Goal: Task Accomplishment & Management: Use online tool/utility

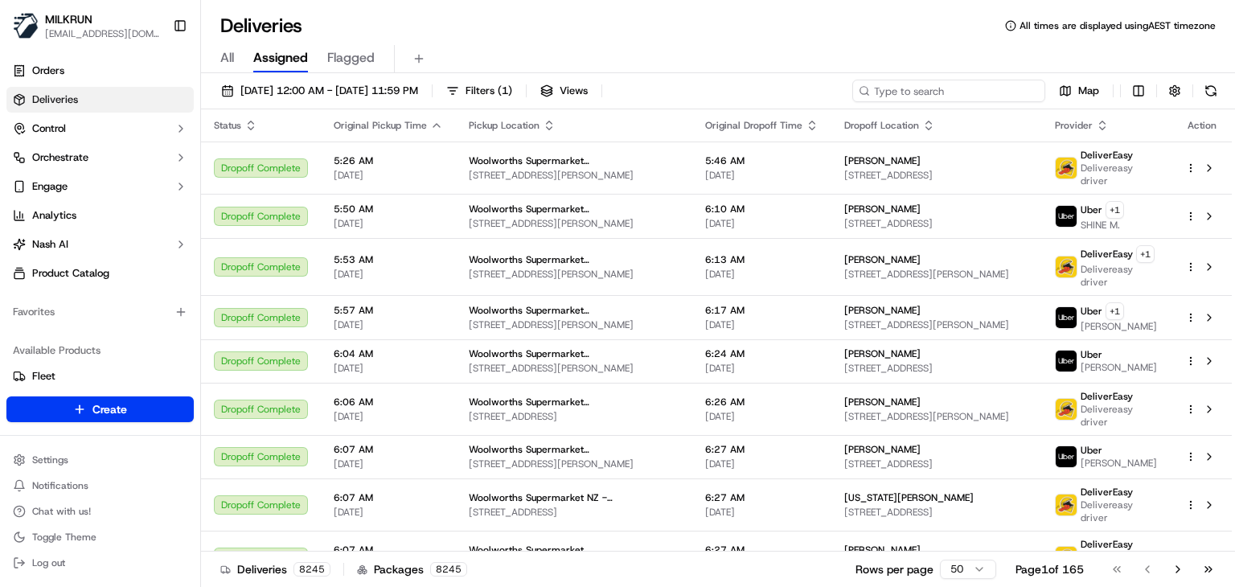
click at [958, 96] on input at bounding box center [949, 91] width 193 height 23
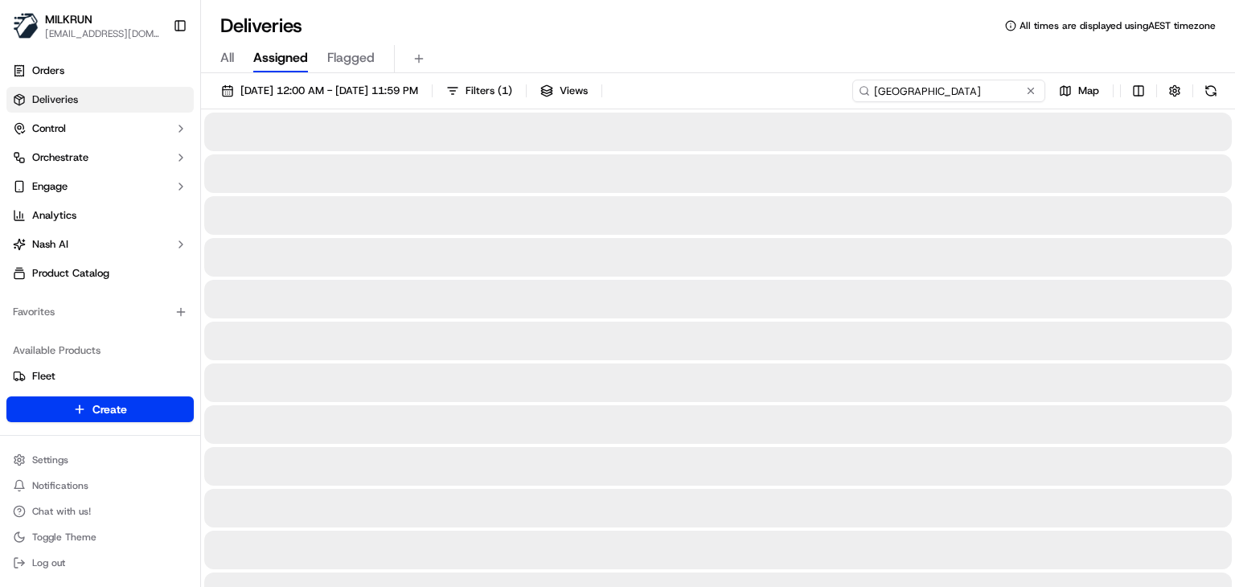
type input "Newtown Victoria"
click at [852, 49] on div "All Assigned Flagged" at bounding box center [718, 59] width 1034 height 28
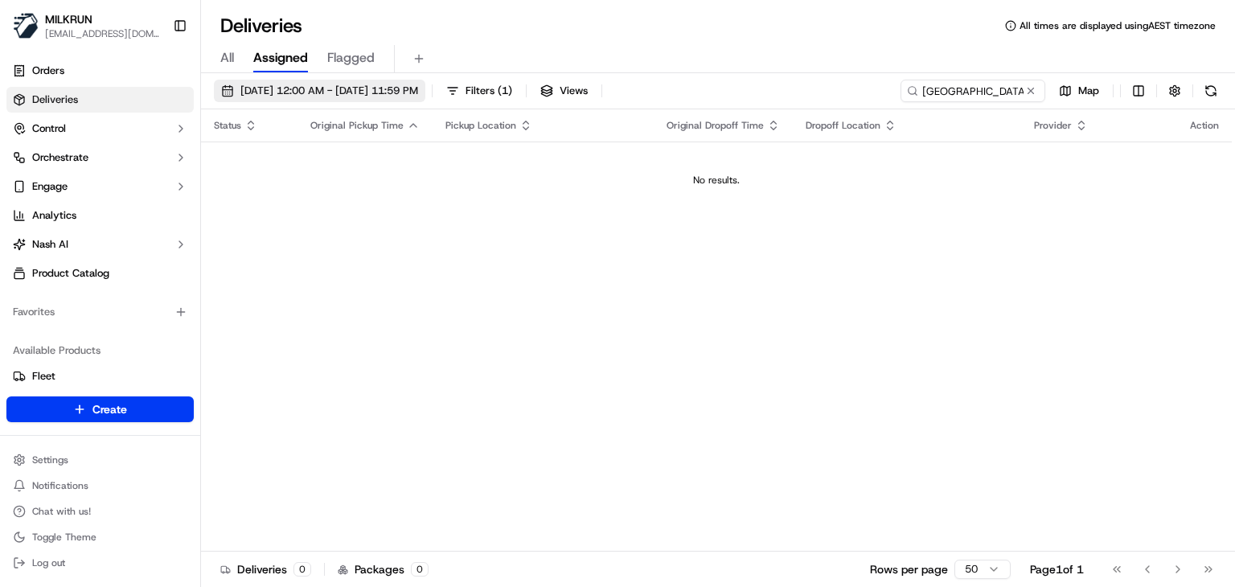
click at [418, 91] on span "15/09/2025 12:00 AM - 22/09/2025 11:59 PM" at bounding box center [329, 91] width 178 height 14
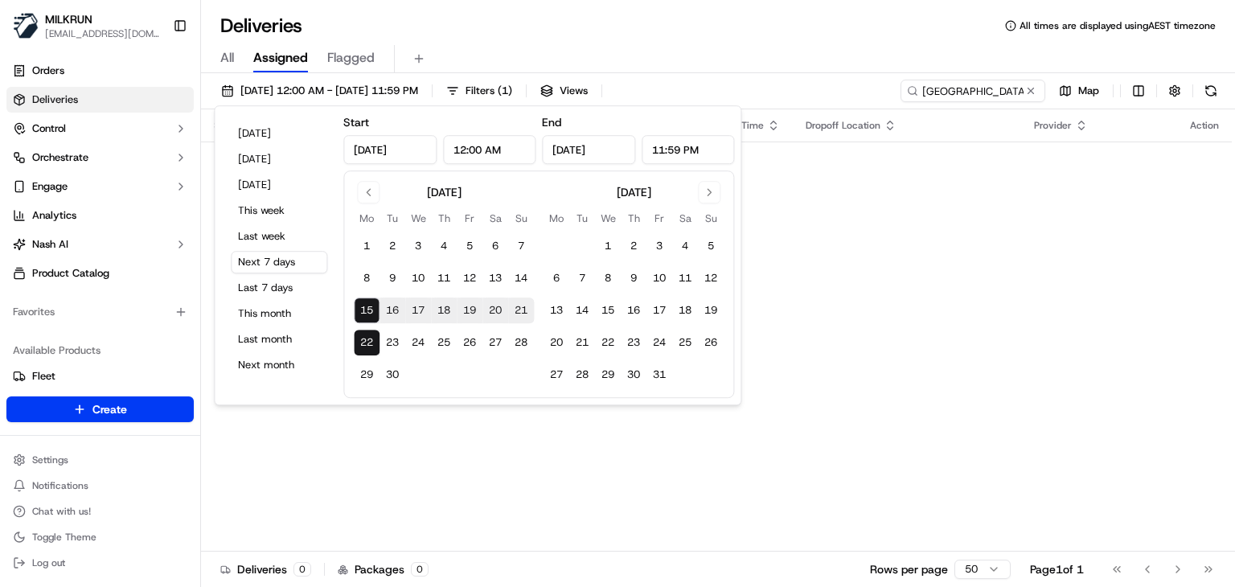
click at [355, 306] on button "15" at bounding box center [367, 311] width 26 height 26
type input "Sep 15, 2025"
click at [355, 306] on button "15" at bounding box center [367, 311] width 26 height 26
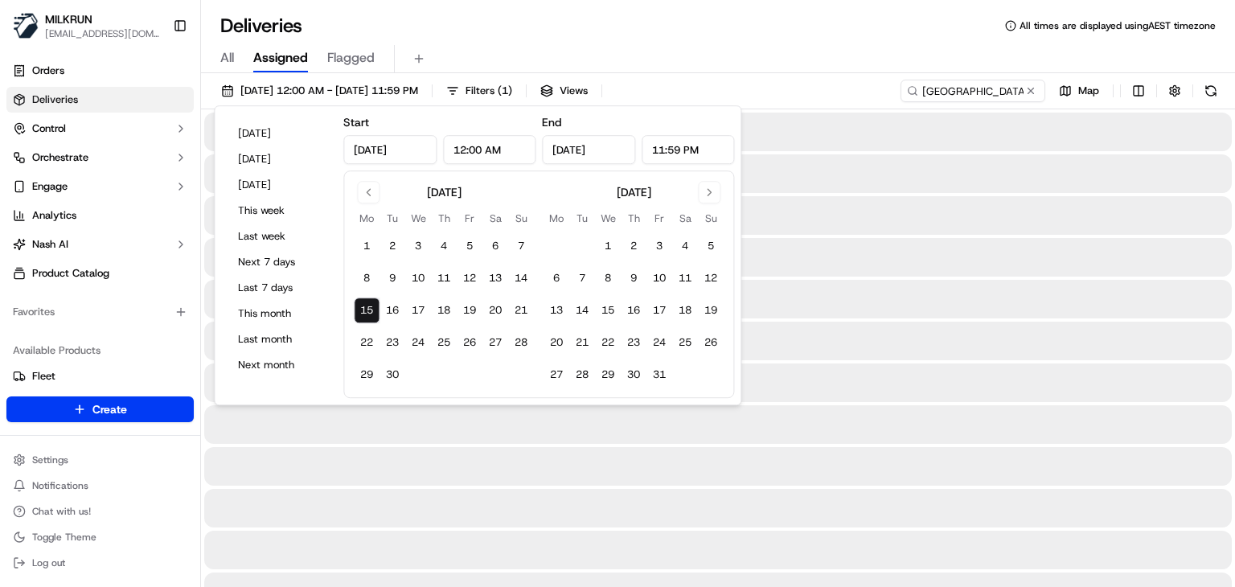
click at [355, 306] on button "15" at bounding box center [367, 311] width 26 height 26
click at [712, 17] on div "Deliveries All times are displayed using AEST timezone" at bounding box center [718, 26] width 1034 height 26
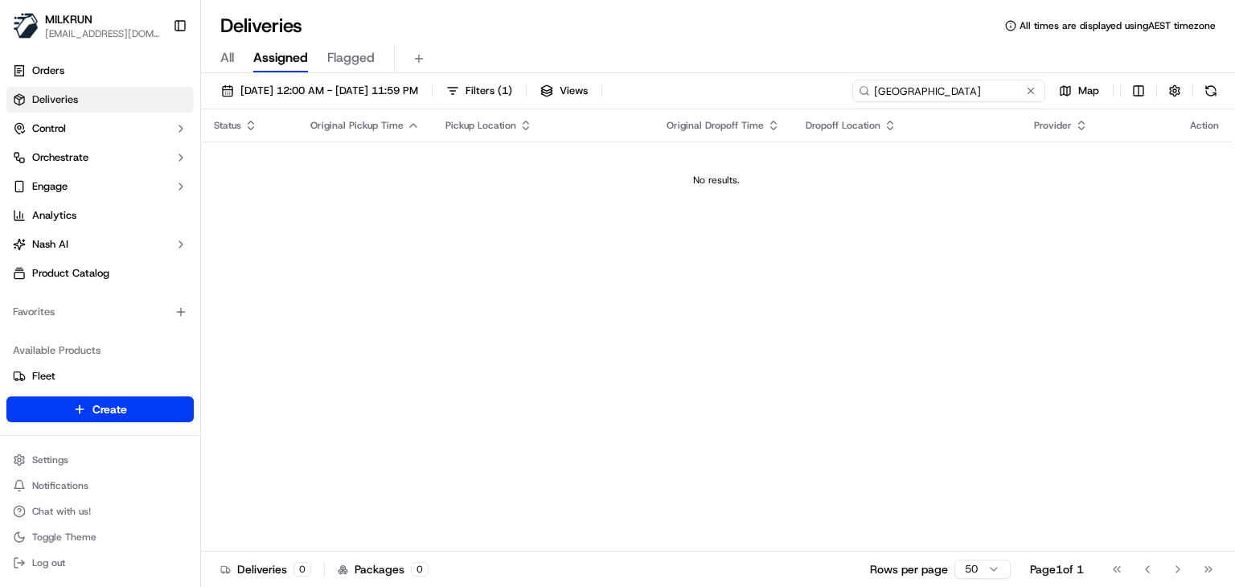
click at [1006, 87] on input "Newtown Victoria" at bounding box center [949, 91] width 193 height 23
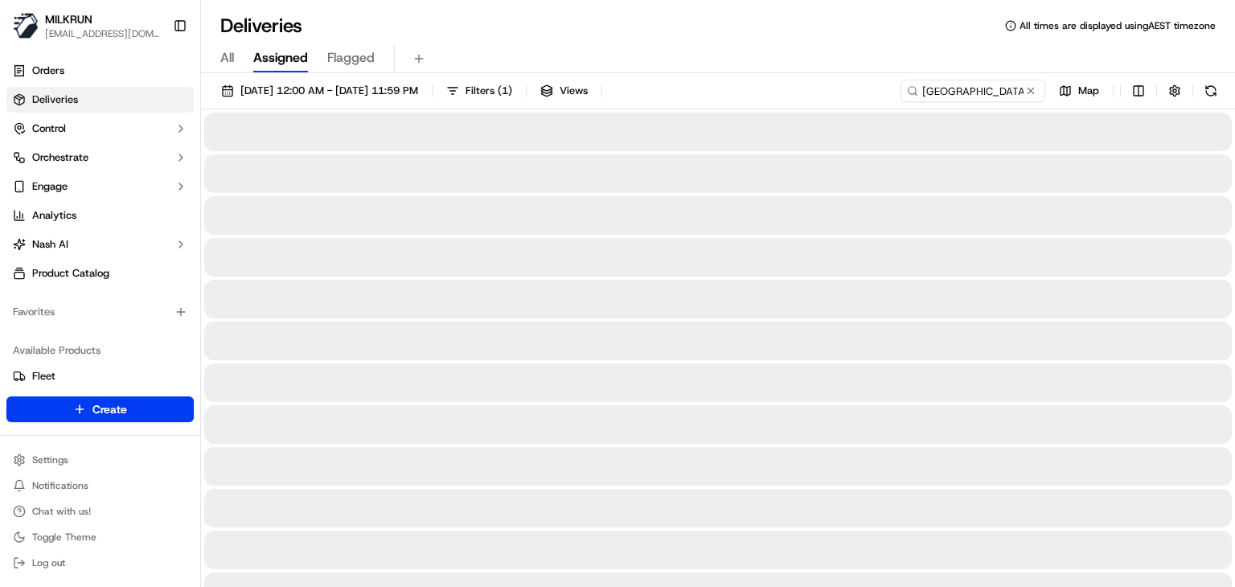
click at [815, 46] on div "All Assigned Flagged" at bounding box center [718, 59] width 1034 height 28
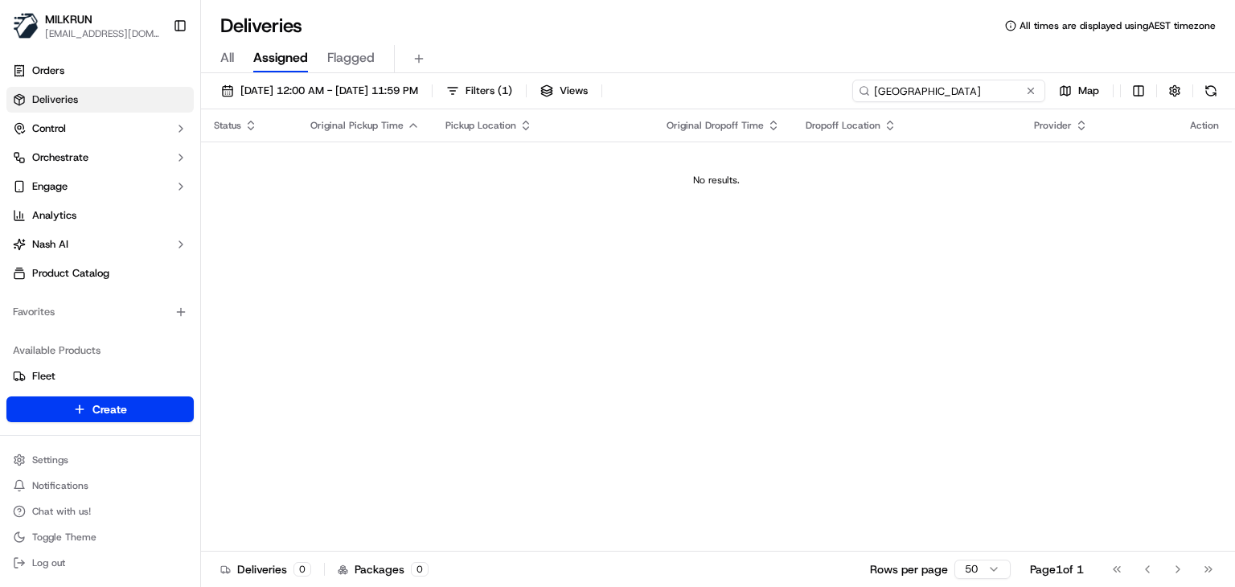
click at [1001, 84] on input "Newtown vic" at bounding box center [949, 91] width 193 height 23
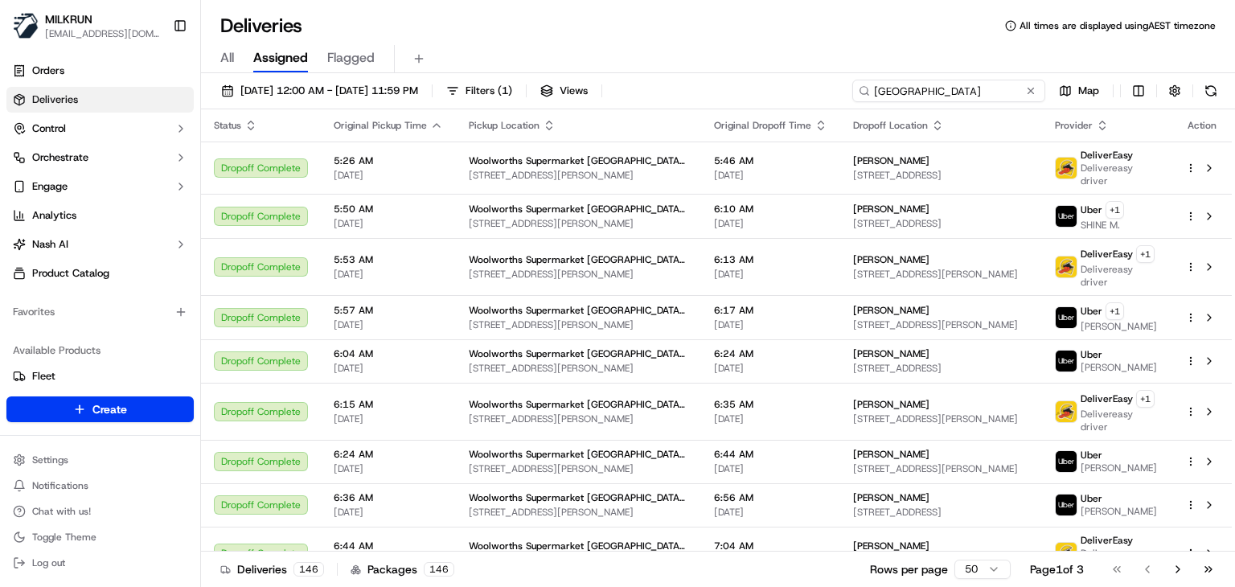
click at [873, 91] on input "Newtown" at bounding box center [949, 91] width 193 height 23
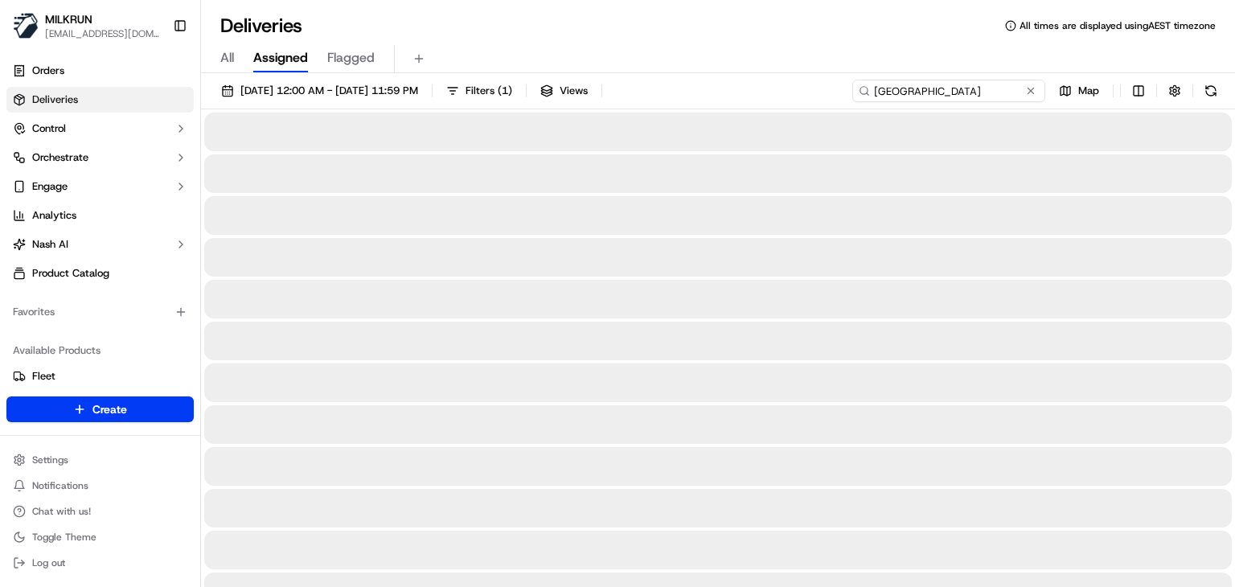
click at [918, 91] on input "Newtown" at bounding box center [949, 91] width 193 height 23
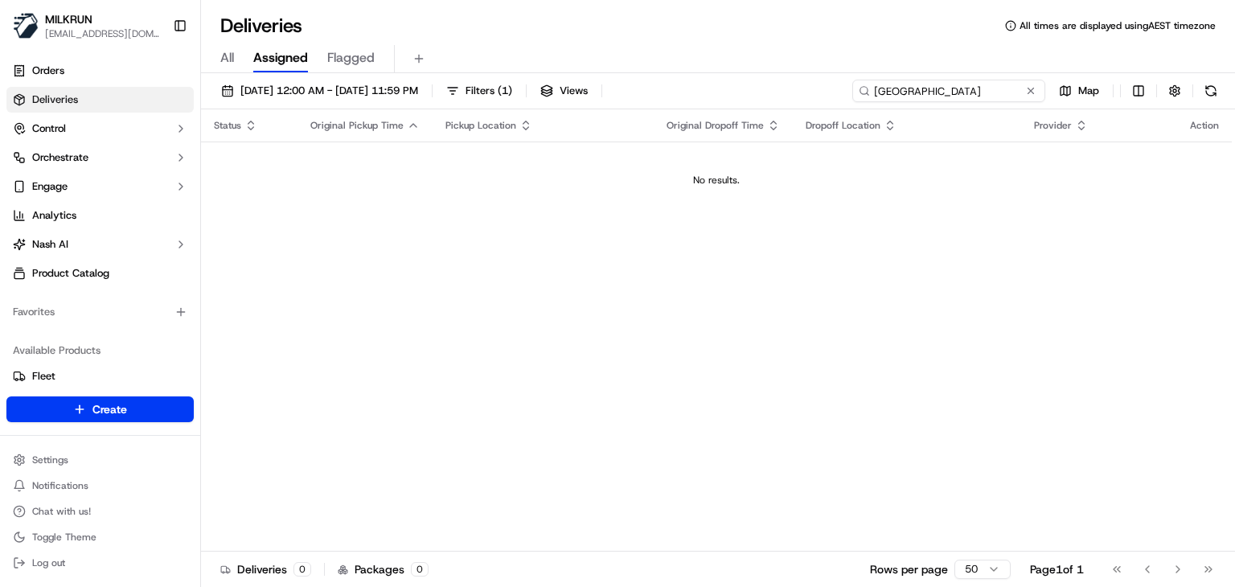
click at [962, 95] on input "Newtown Vic" at bounding box center [949, 91] width 193 height 23
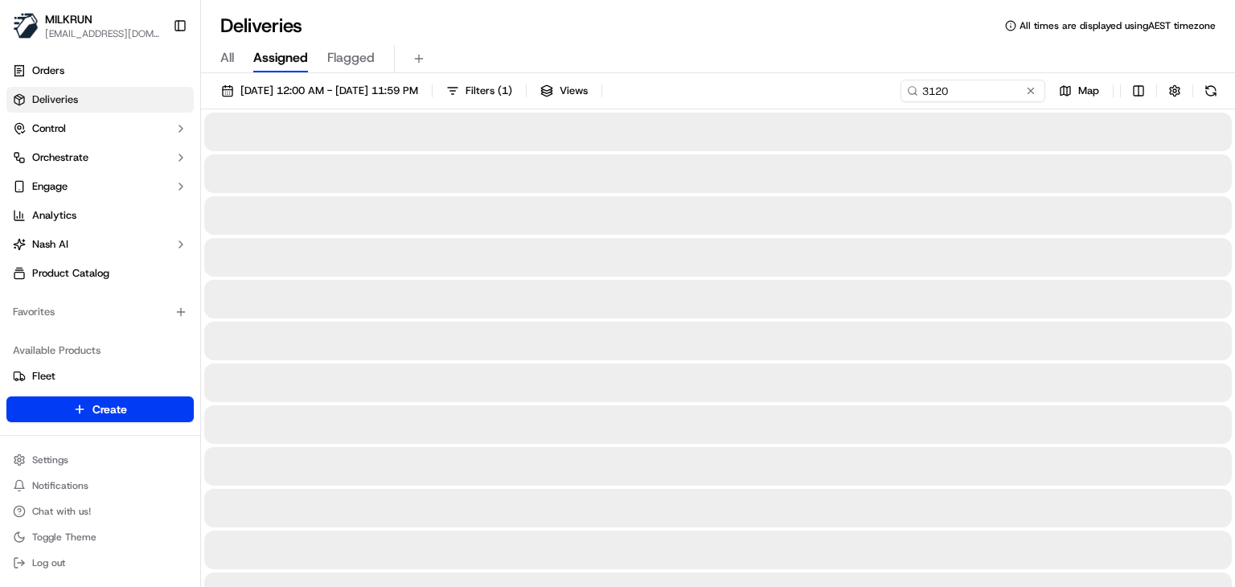
click at [862, 39] on div "All Assigned Flagged" at bounding box center [718, 56] width 1034 height 35
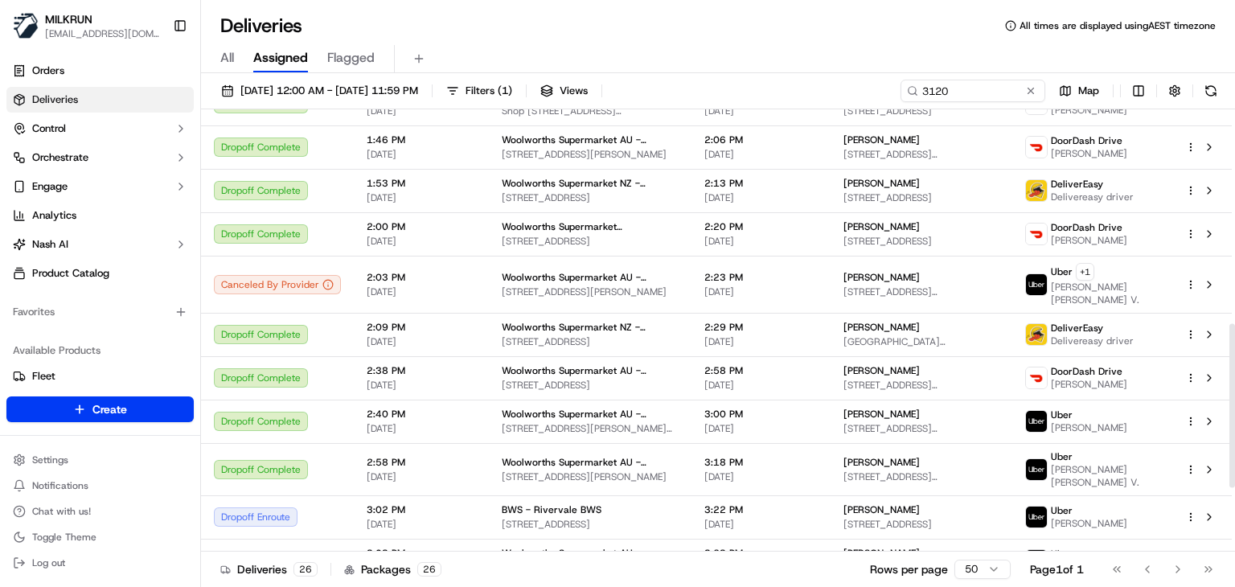
scroll to position [576, 0]
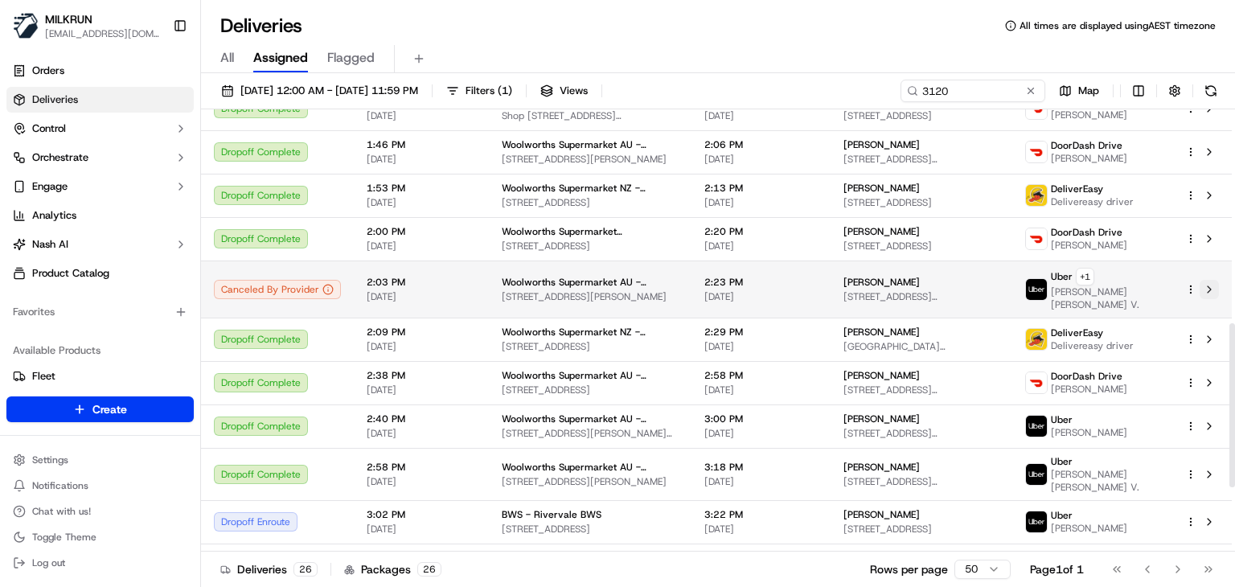
click at [1210, 285] on button at bounding box center [1209, 289] width 19 height 19
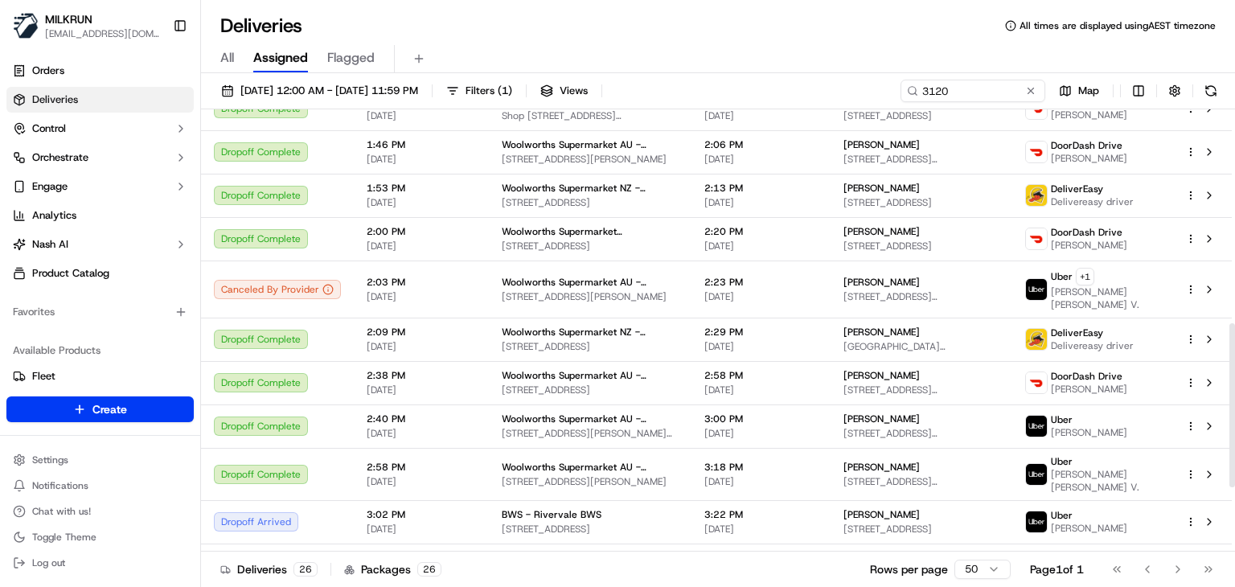
click at [640, 14] on div "Deliveries All times are displayed using AEST timezone" at bounding box center [718, 26] width 1034 height 26
click at [702, 41] on div "All Assigned Flagged" at bounding box center [718, 56] width 1034 height 35
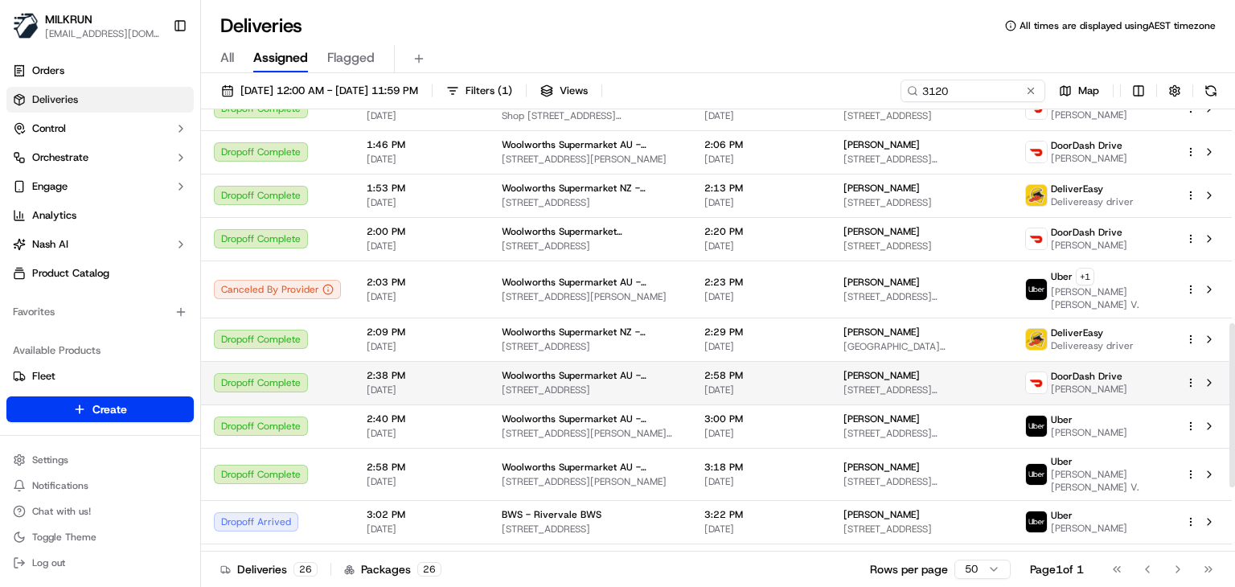
scroll to position [750, 0]
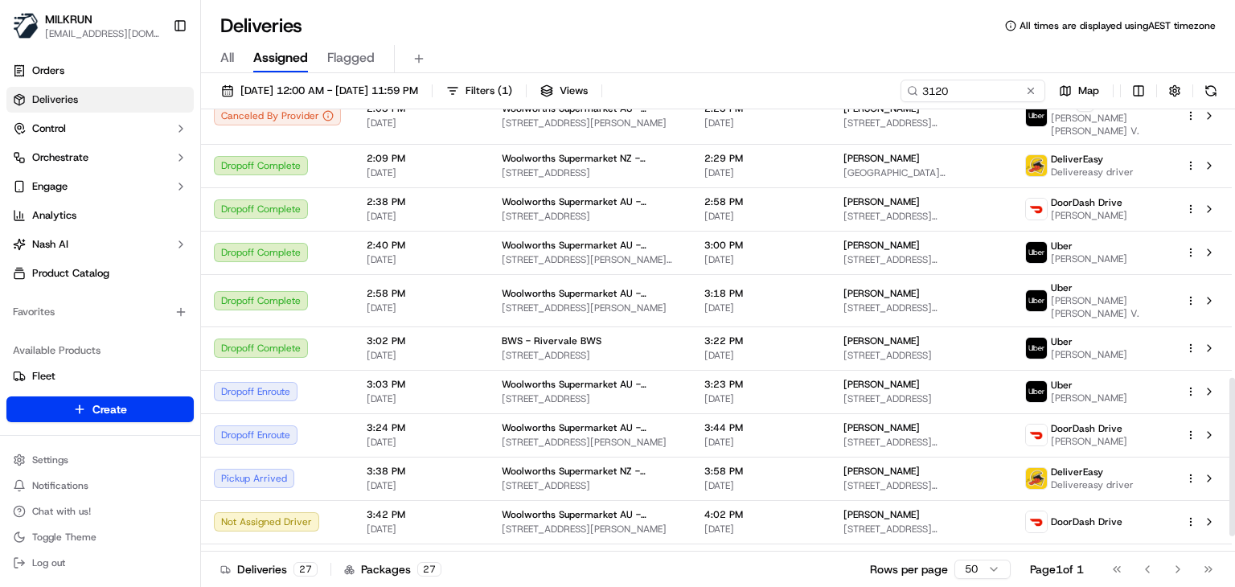
click at [692, 31] on div "Deliveries All times are displayed using AEST timezone" at bounding box center [718, 26] width 1034 height 26
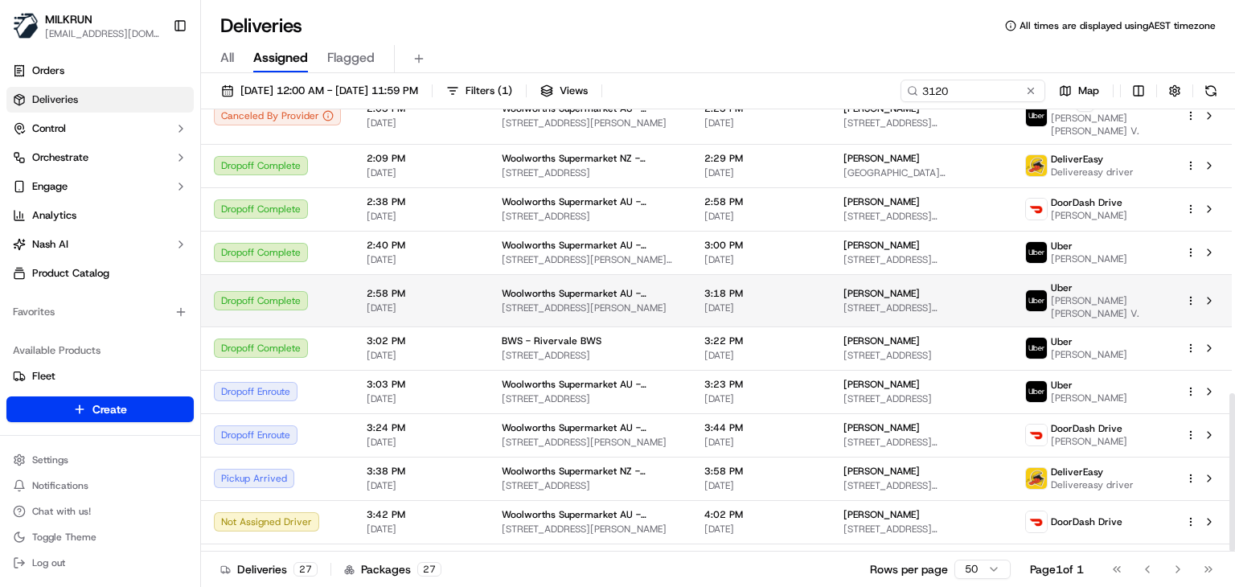
scroll to position [793, 0]
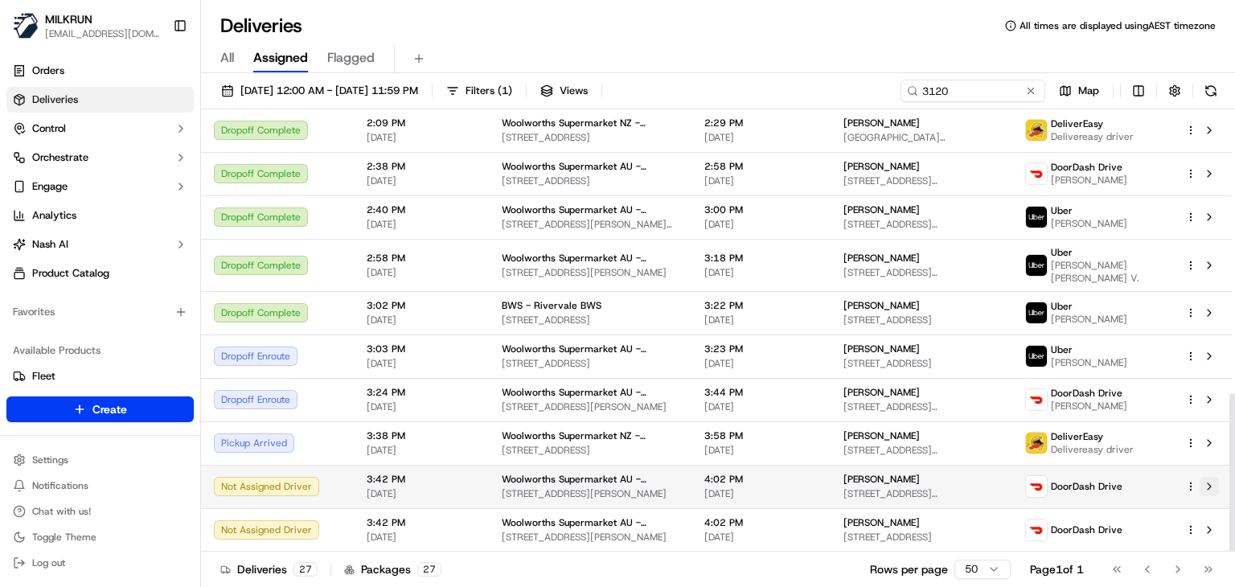
click at [1207, 491] on button at bounding box center [1209, 486] width 19 height 19
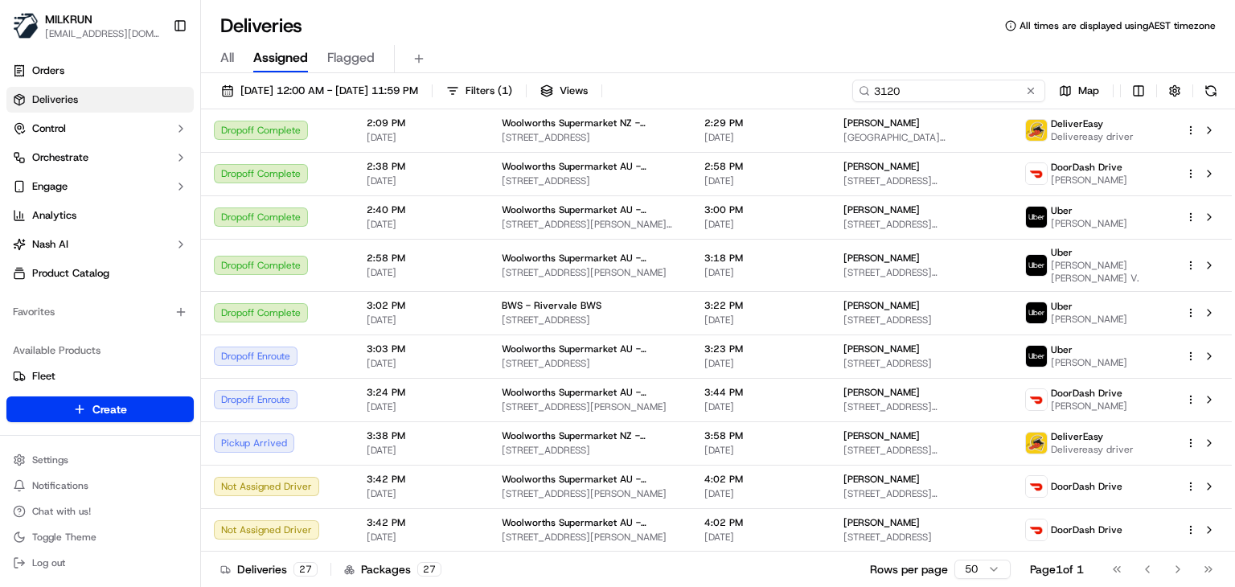
click at [976, 94] on input "3120" at bounding box center [949, 91] width 193 height 23
paste input "Innaloo"
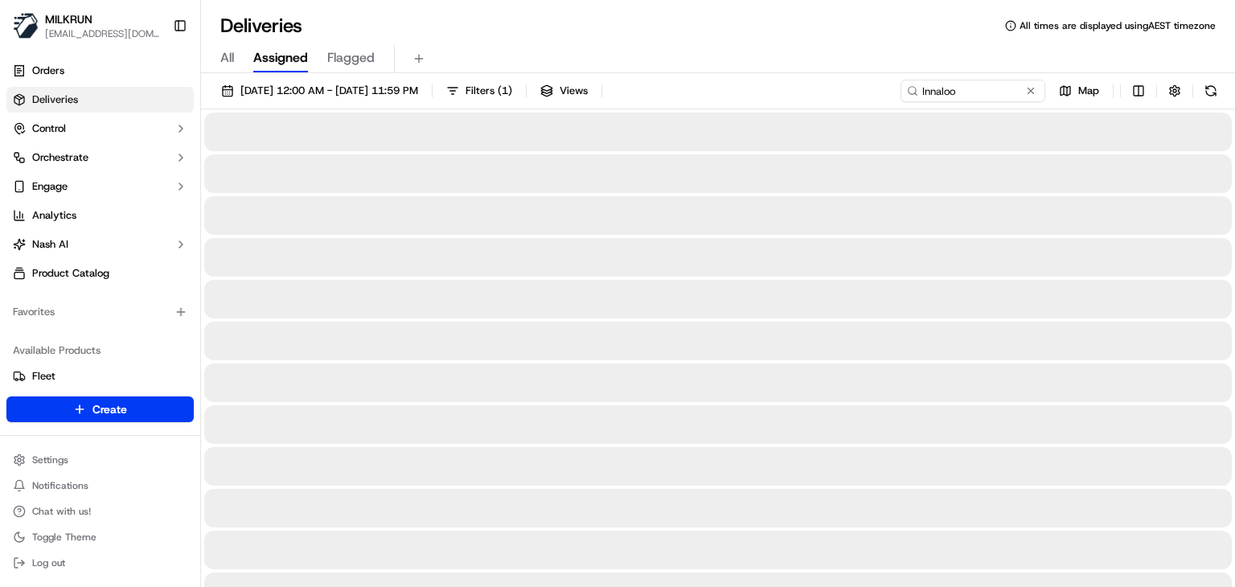
click at [814, 21] on div "Deliveries All times are displayed using AEST timezone" at bounding box center [718, 26] width 1034 height 26
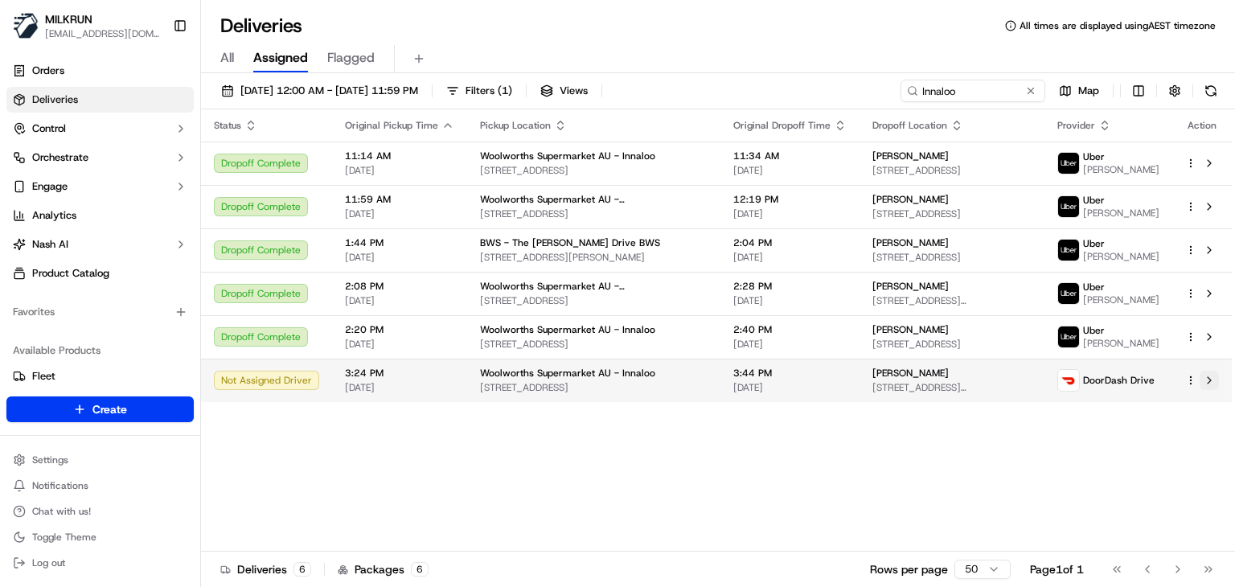
click at [1203, 382] on button at bounding box center [1209, 380] width 19 height 19
drag, startPoint x: 916, startPoint y: 368, endPoint x: 826, endPoint y: 368, distance: 90.1
click at [873, 368] on div "Teagan Patterson" at bounding box center [952, 373] width 159 height 13
copy span "Teagan Patterson"
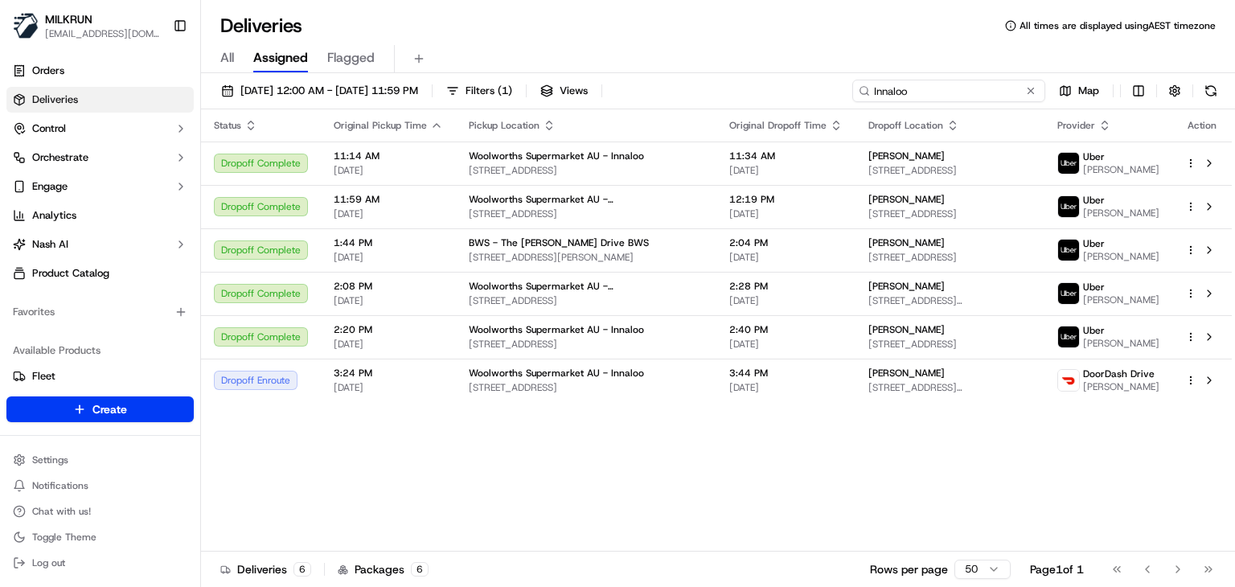
click at [988, 84] on input "Innaloo" at bounding box center [949, 91] width 193 height 23
paste input "Newtown"
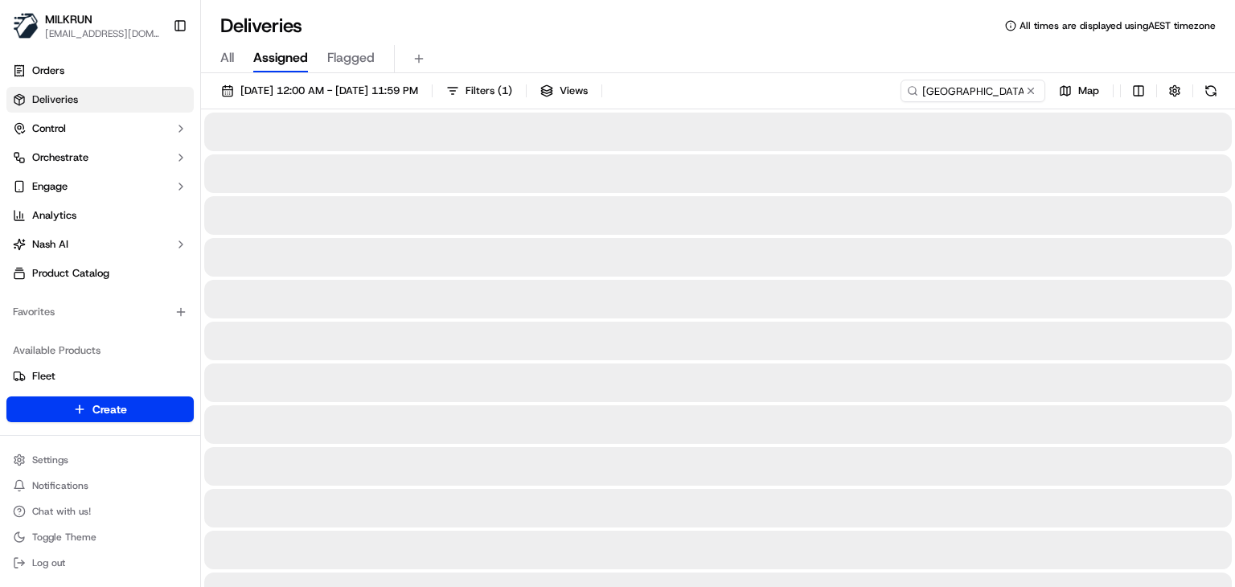
click at [846, 47] on div "All Assigned Flagged" at bounding box center [718, 59] width 1034 height 28
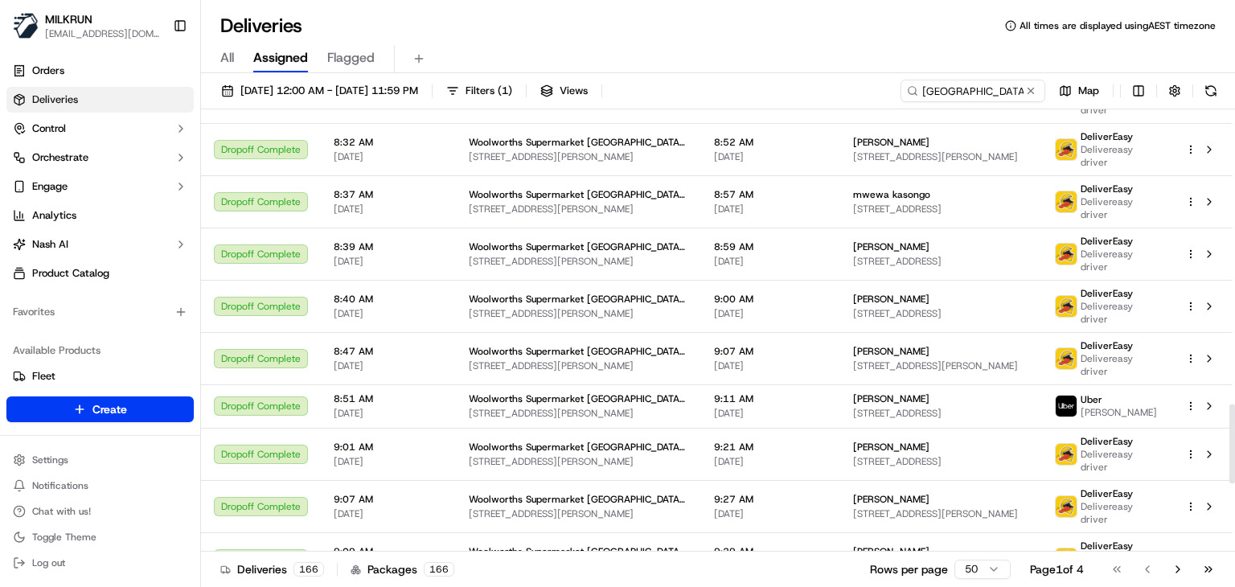
scroll to position [2005, 0]
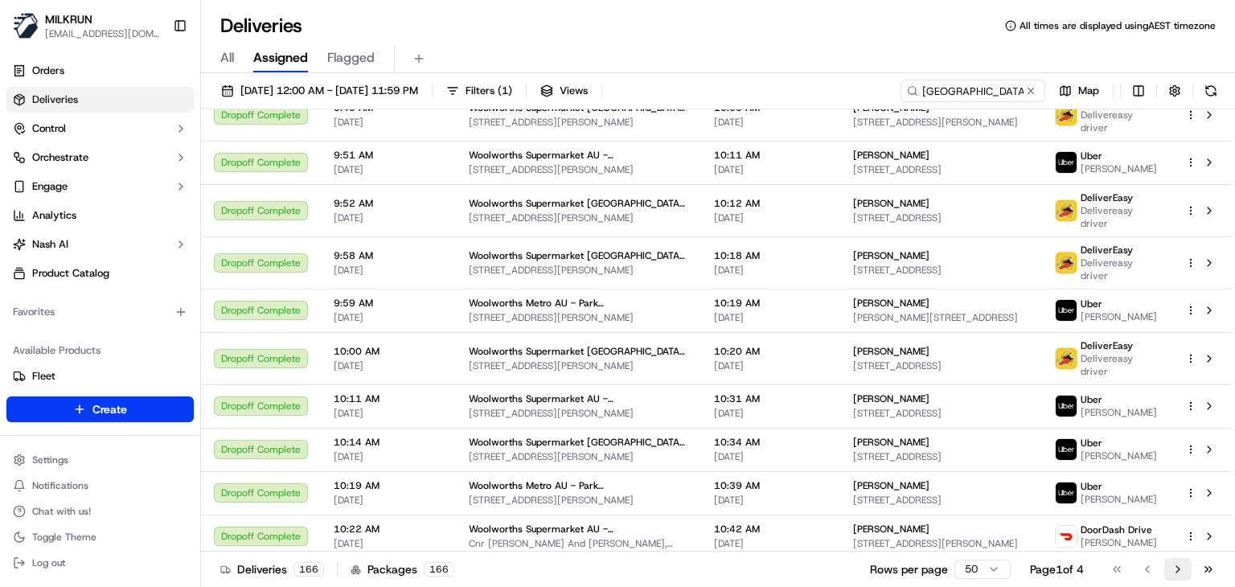
click at [1171, 565] on button "Go to next page" at bounding box center [1178, 569] width 27 height 23
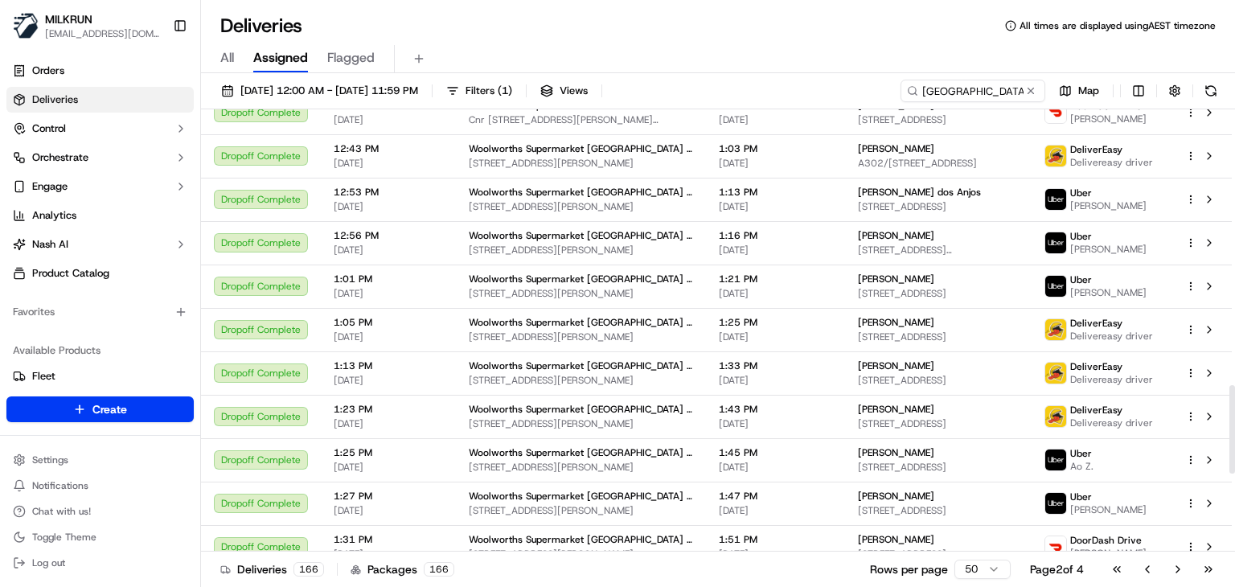
scroll to position [1769, 0]
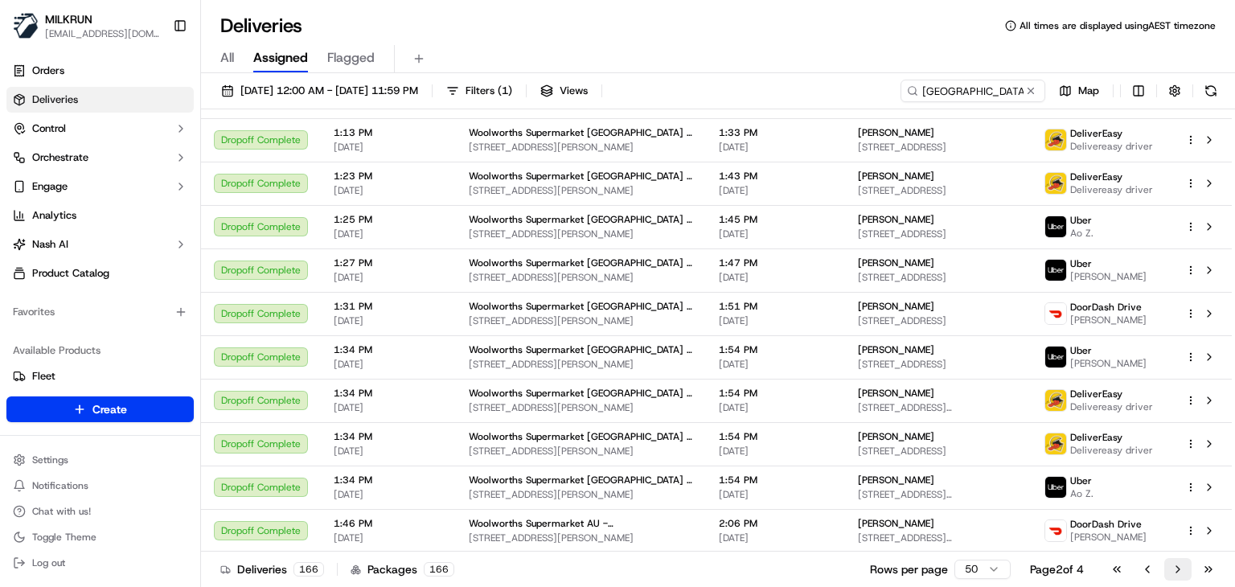
click at [1173, 573] on button "Go to next page" at bounding box center [1178, 569] width 27 height 23
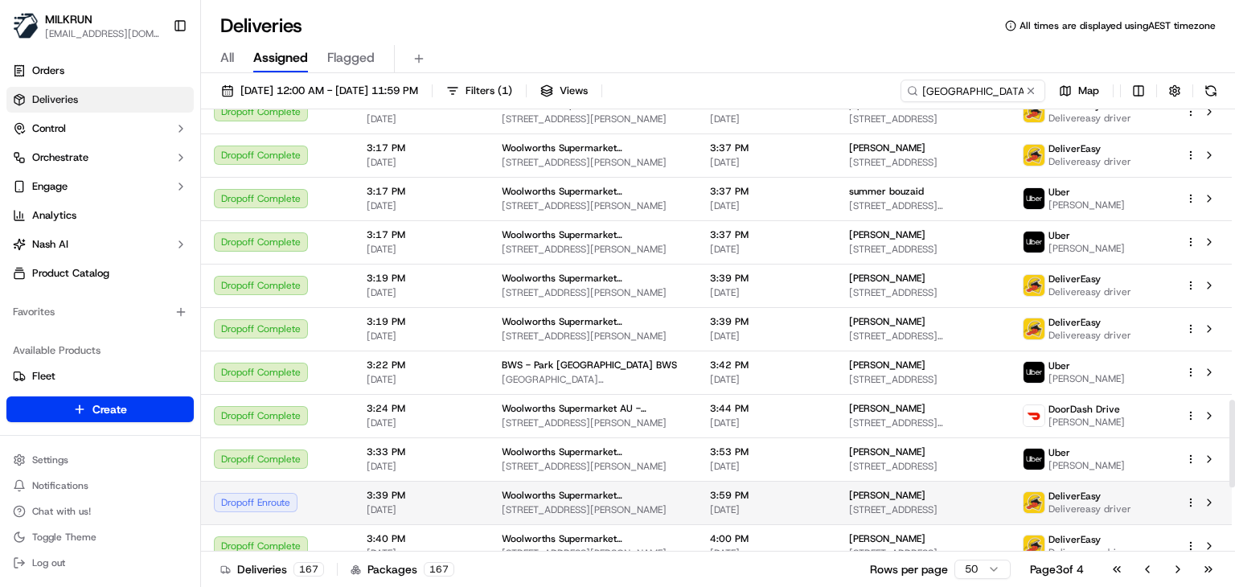
scroll to position [1461, 0]
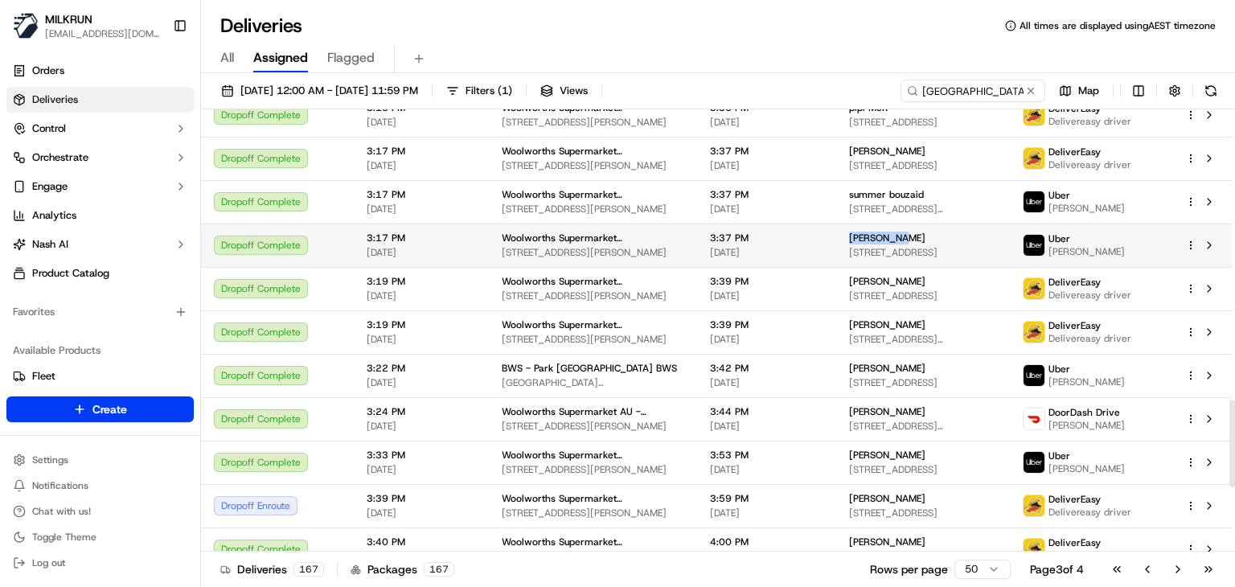
drag, startPoint x: 904, startPoint y: 239, endPoint x: 844, endPoint y: 239, distance: 60.3
click at [844, 239] on td "Jo Solomon 136 Derwent Street, Island Bay, Wellington 6023, NZ" at bounding box center [923, 245] width 174 height 43
copy span "[PERSON_NAME]"
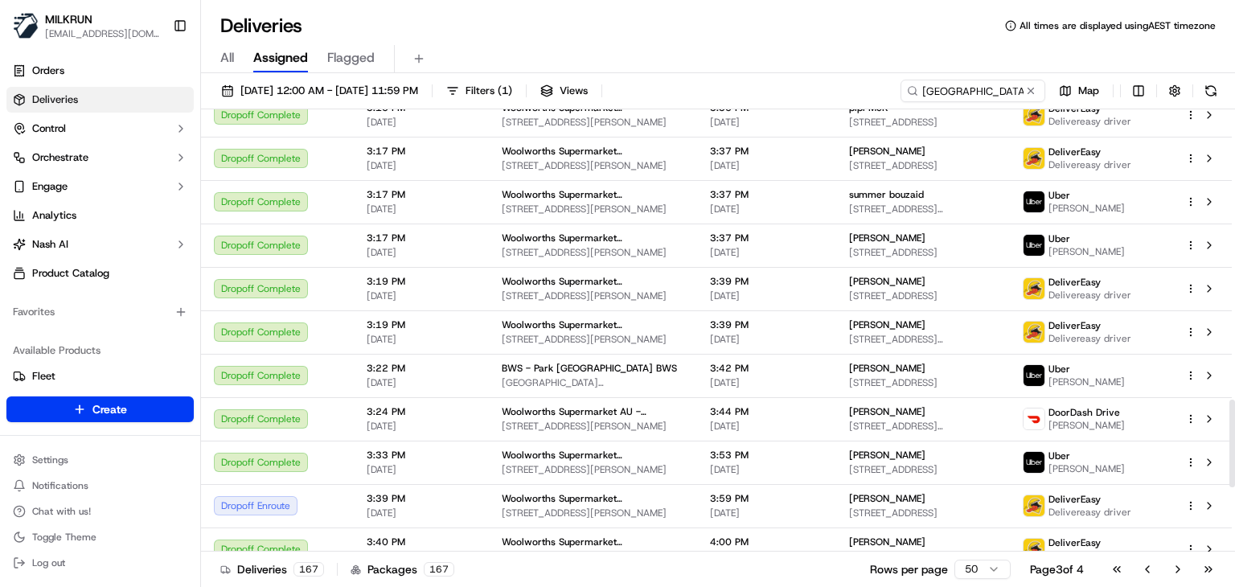
click at [792, 4] on div "Deliveries All times are displayed using AEST timezone All Assigned Flagged 15/…" at bounding box center [718, 293] width 1034 height 587
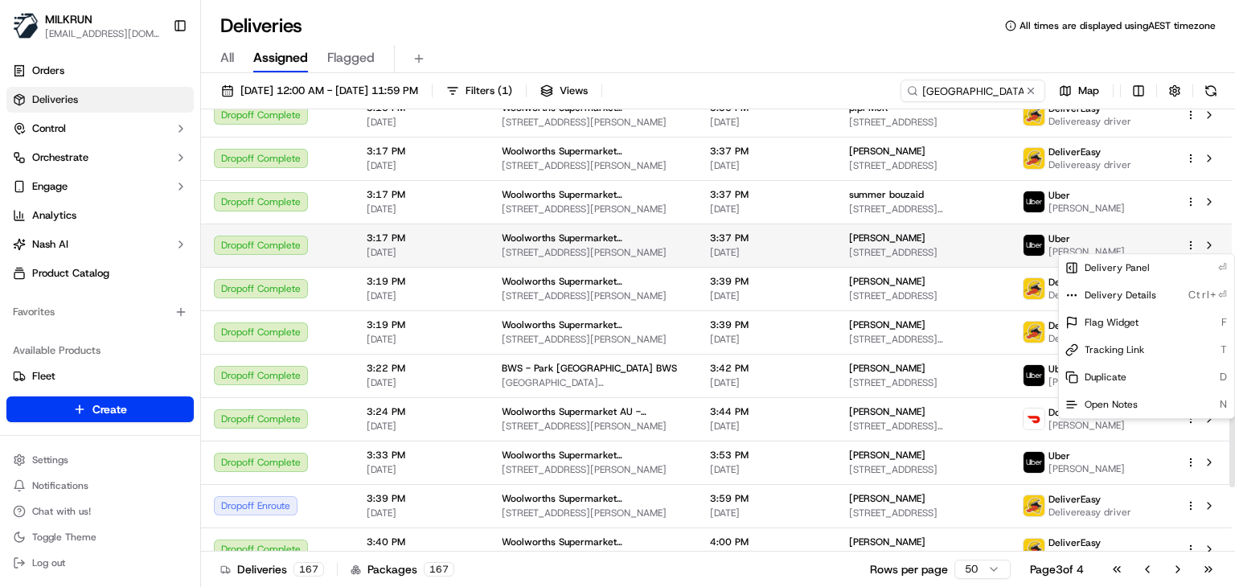
click at [1188, 242] on html "MILKRUN ssubedi2@woolworths.com.au Toggle Sidebar Orders Deliveries Control Orc…" at bounding box center [617, 293] width 1235 height 587
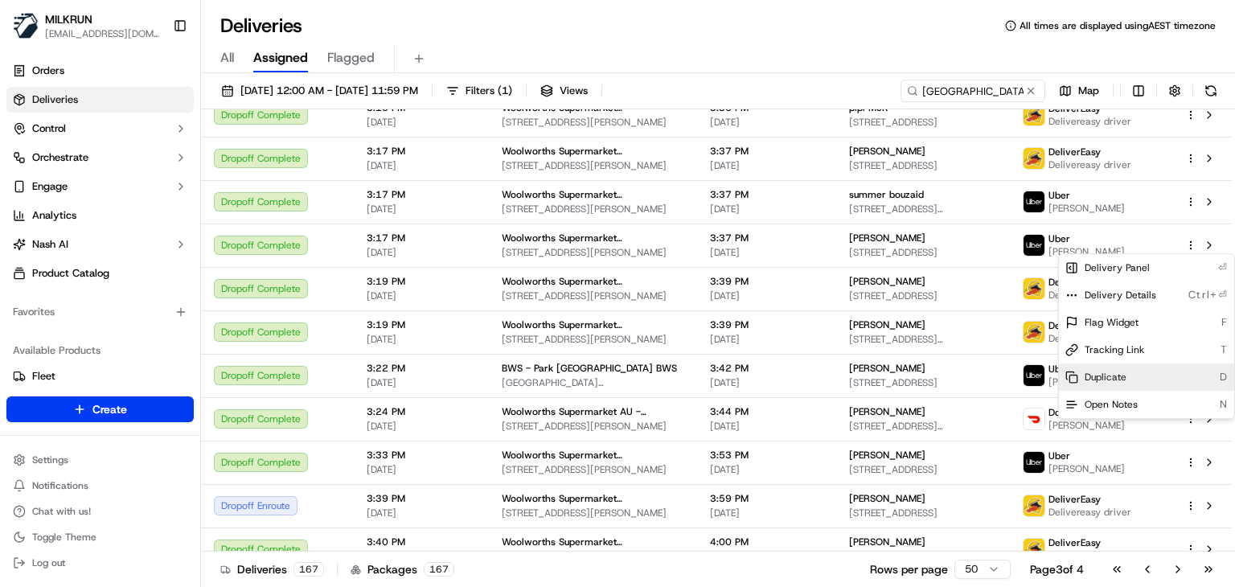
click at [1107, 380] on span "Duplicate" at bounding box center [1106, 377] width 42 height 13
click at [679, 18] on html "MILKRUN ssubedi2@woolworths.com.au Toggle Sidebar Orders Deliveries Control Orc…" at bounding box center [617, 293] width 1235 height 587
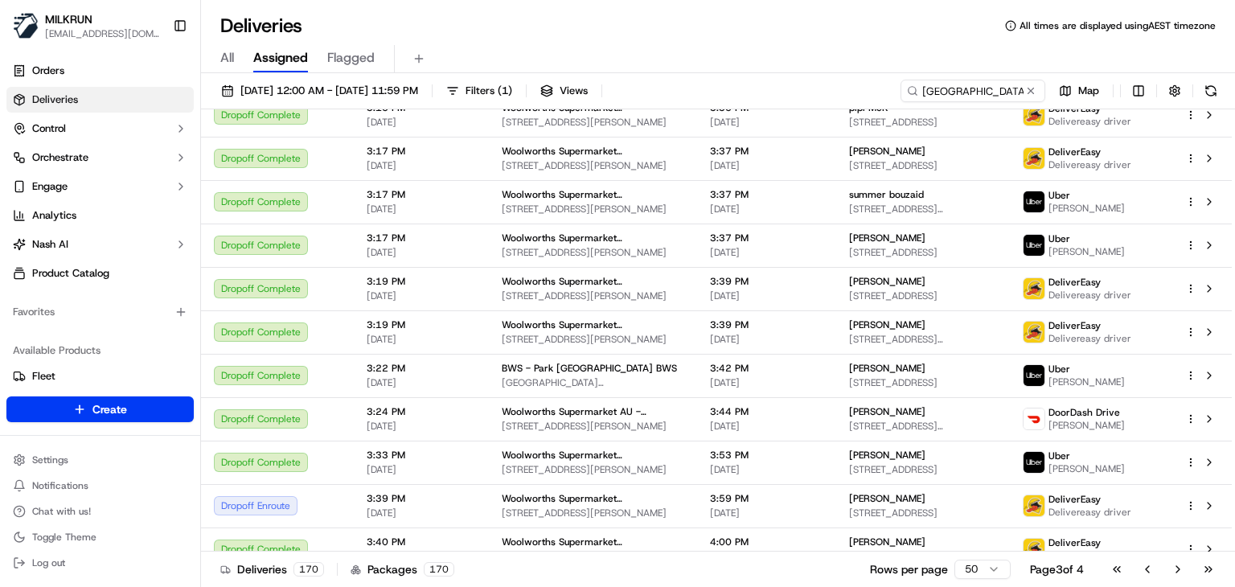
click at [708, 32] on div "Deliveries All times are displayed using AEST timezone" at bounding box center [718, 26] width 1034 height 26
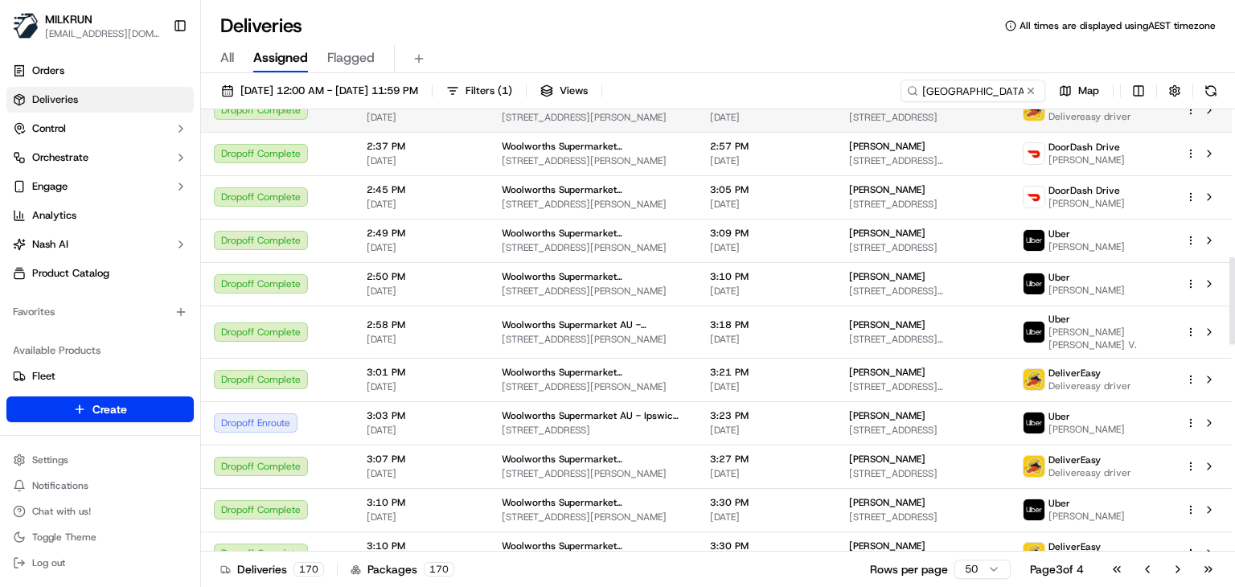
scroll to position [735, 0]
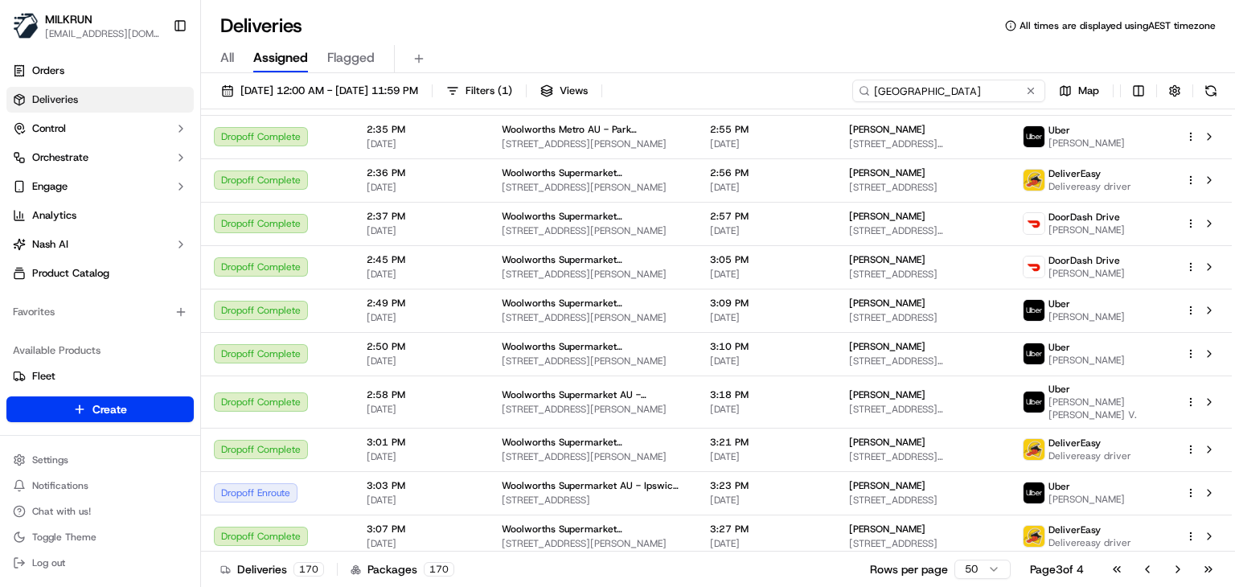
click at [975, 84] on input "Newtown" at bounding box center [949, 91] width 193 height 23
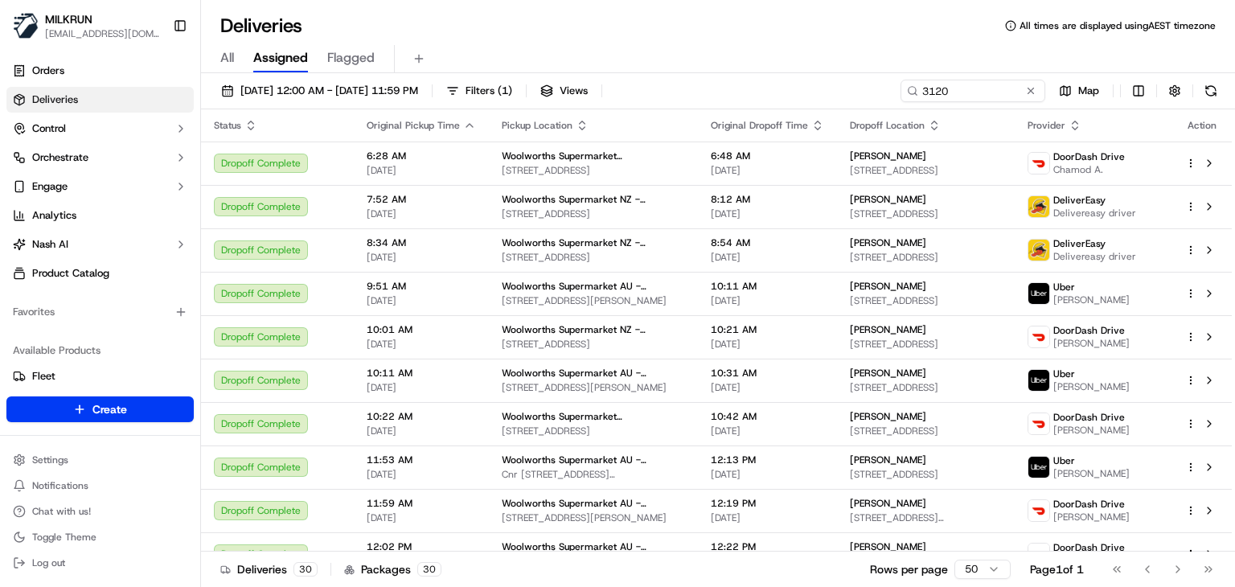
click at [818, 27] on div "Deliveries All times are displayed using AEST timezone" at bounding box center [718, 26] width 1034 height 26
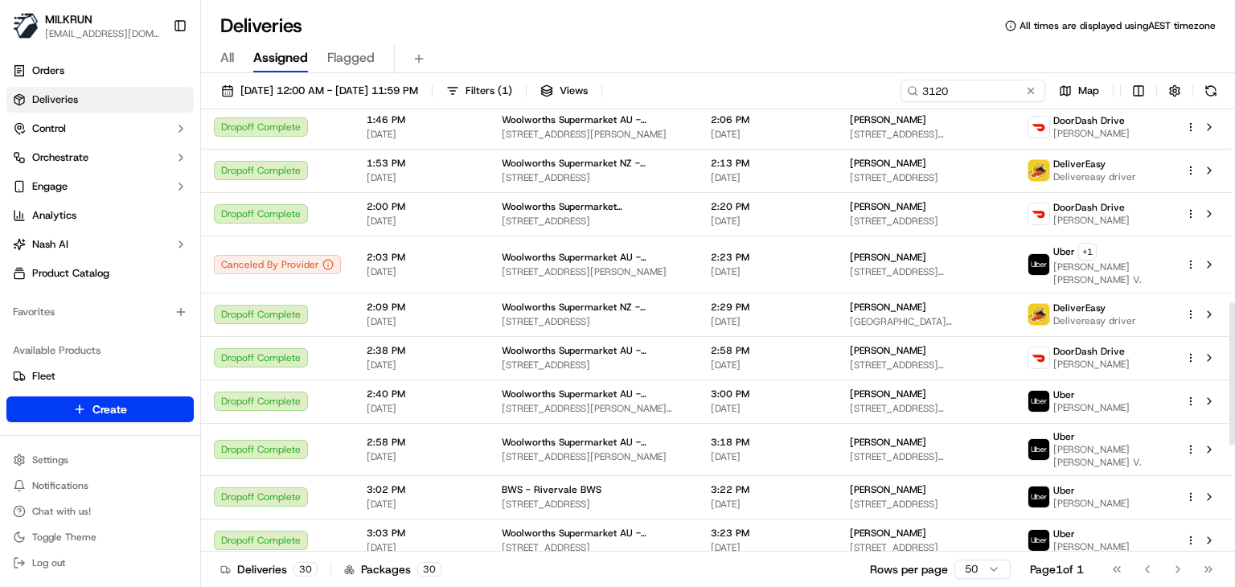
scroll to position [932, 0]
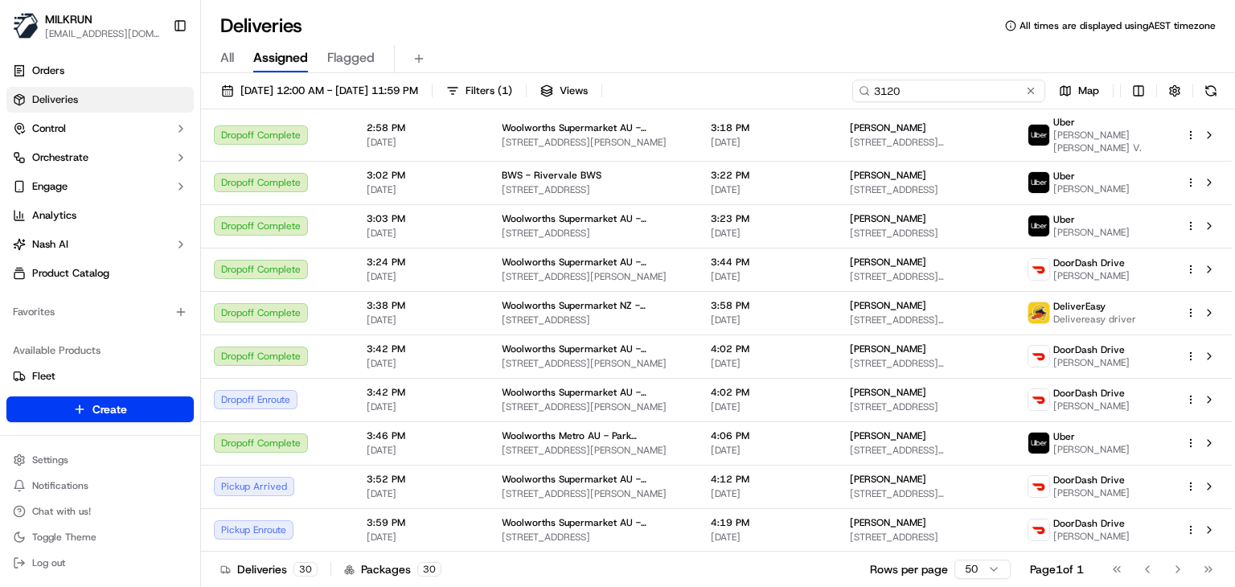
click at [964, 98] on input "3120" at bounding box center [949, 91] width 193 height 23
paste input "Kallo Town Centre"
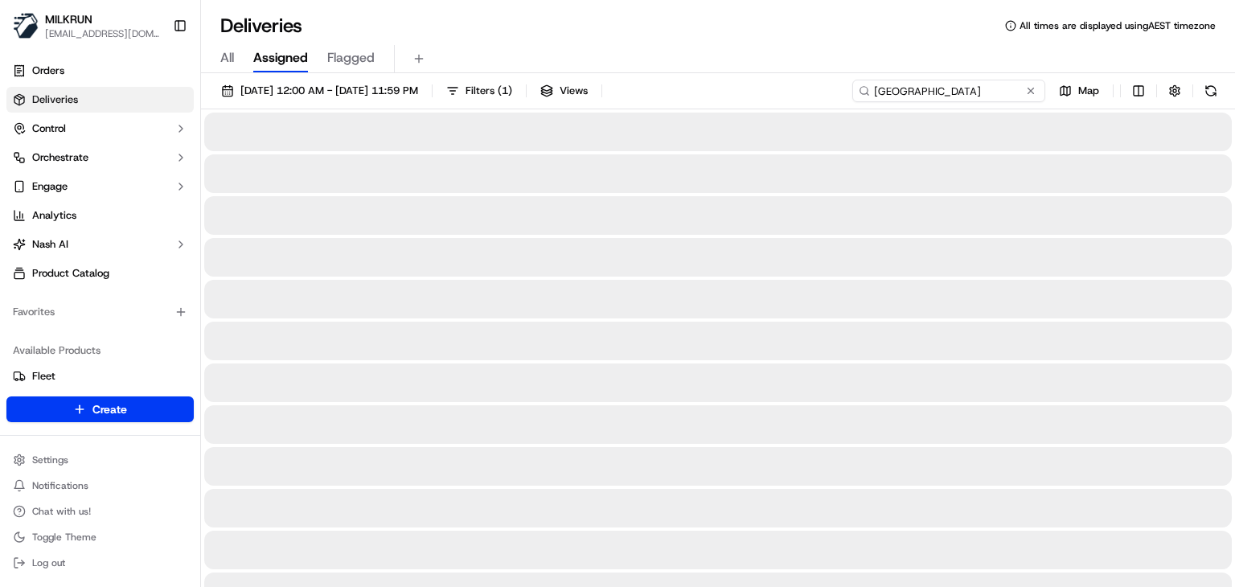
type input "Kallo Town Centre"
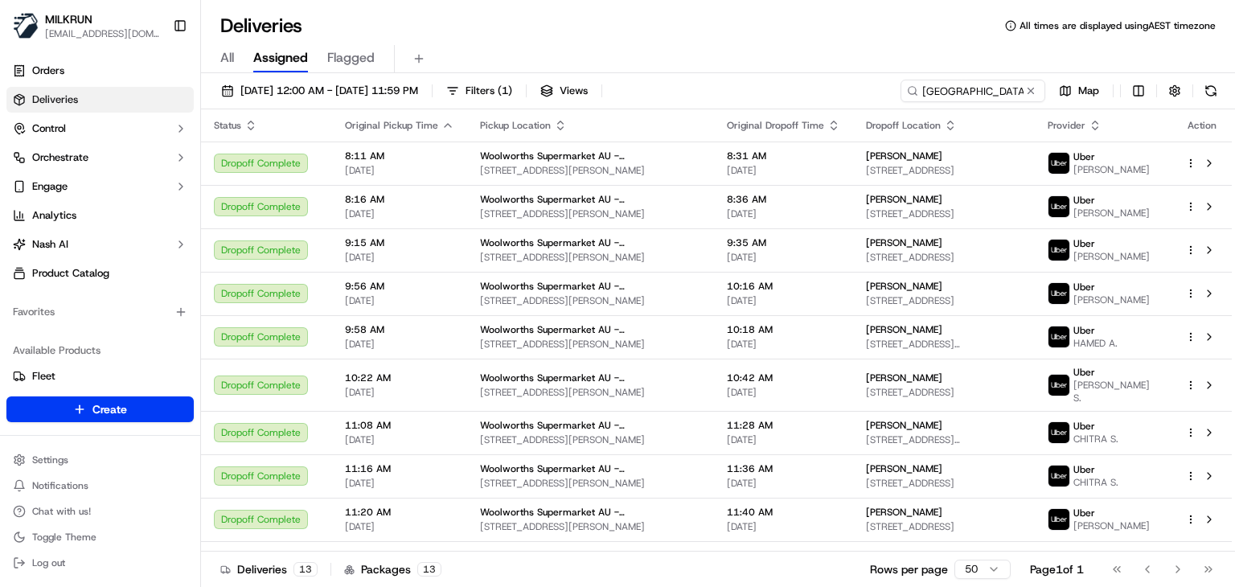
click at [795, 51] on div "All Assigned Flagged" at bounding box center [718, 59] width 1034 height 28
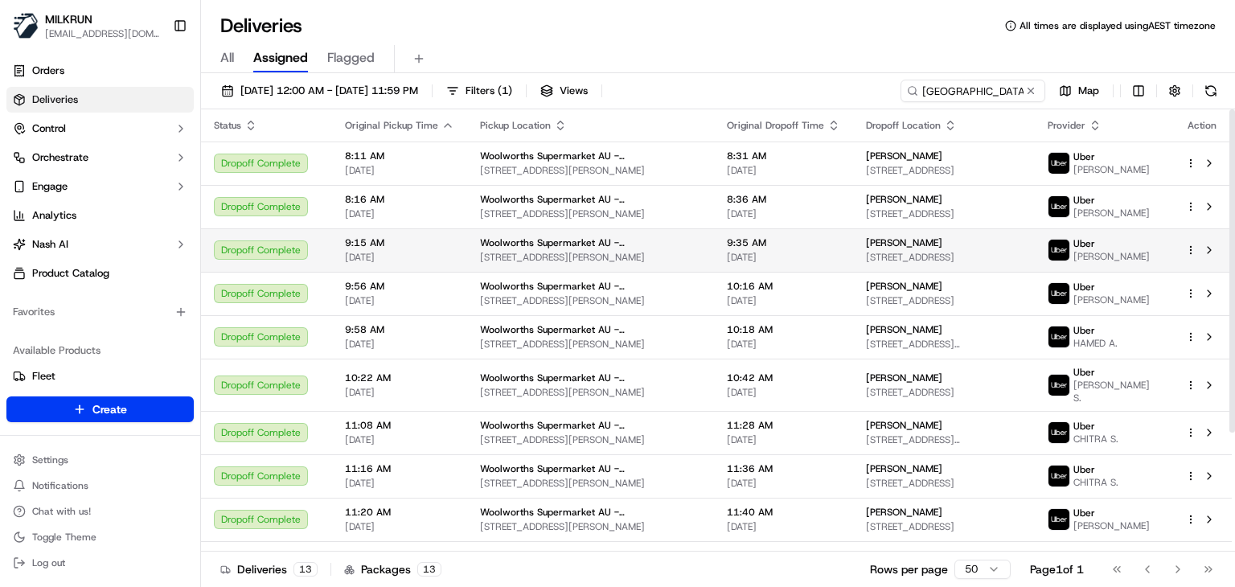
scroll to position [163, 0]
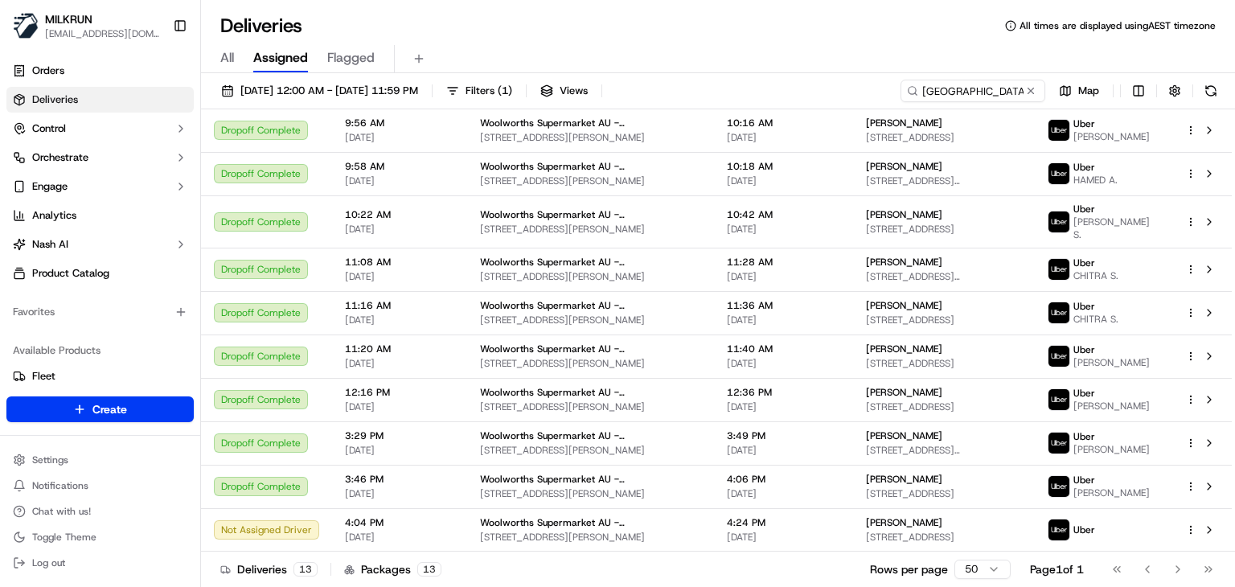
click at [827, 567] on div "Deliveries 13 Packages 13 Rows per page 50 Page 1 of 1 Go to first page Go to p…" at bounding box center [718, 569] width 1034 height 36
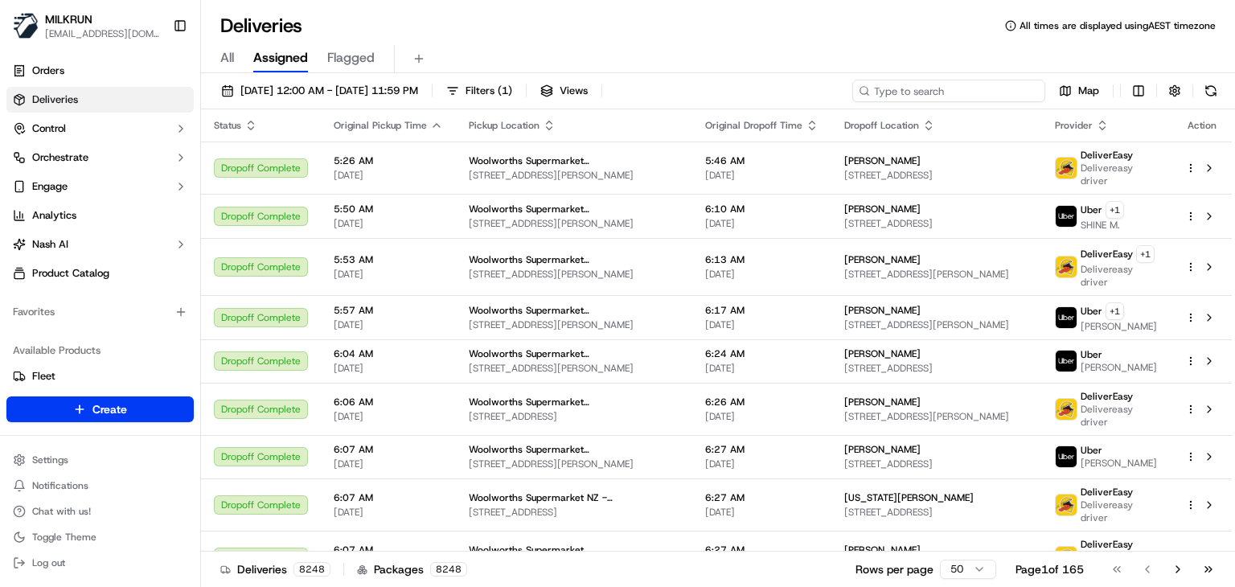
click at [955, 94] on input at bounding box center [949, 91] width 193 height 23
paste input "7f7ab36f-c65b-47c2-8bbe-0c7587ea6de4"
type input "7f7ab36f-c65b-47c2-8bbe-0c7587ea6de4"
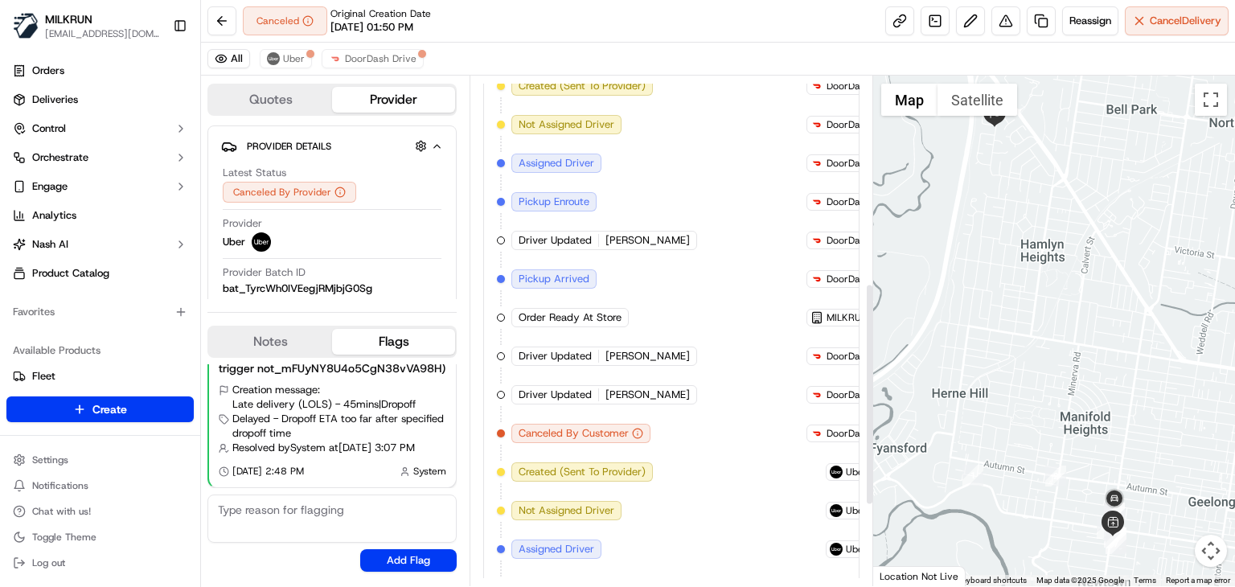
scroll to position [472, 0]
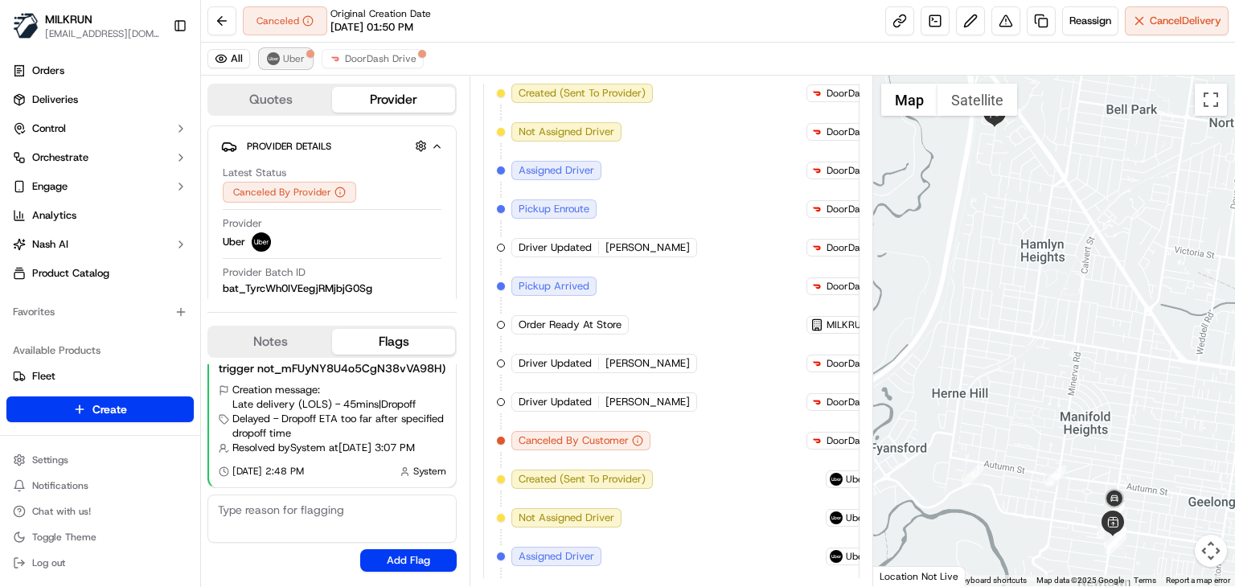
click at [290, 60] on span "Uber" at bounding box center [294, 58] width 22 height 13
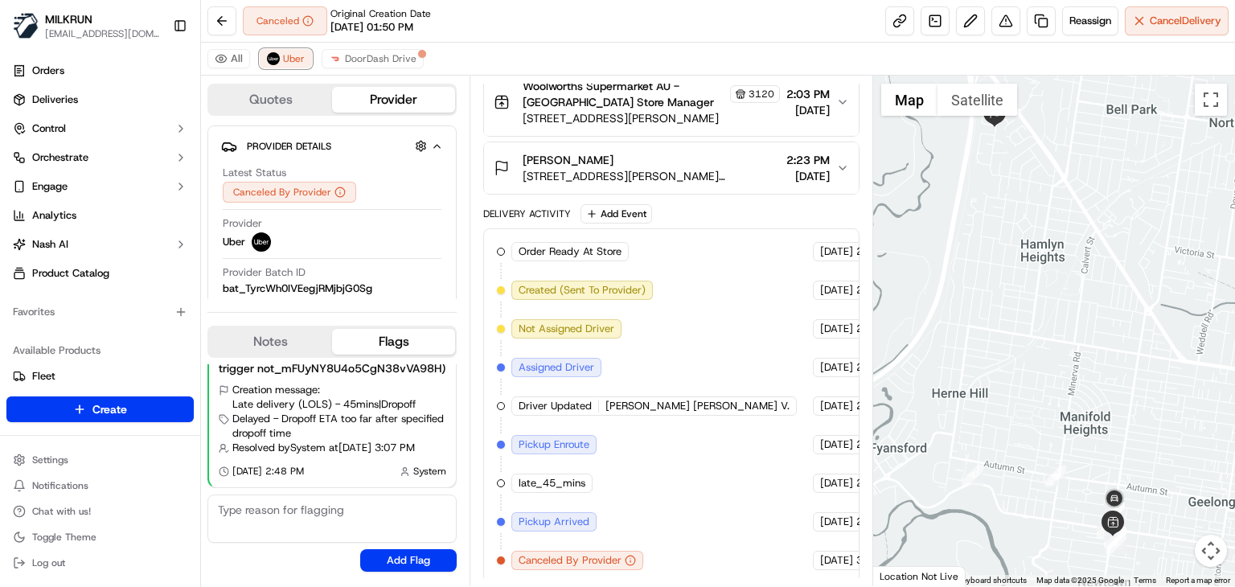
scroll to position [202, 0]
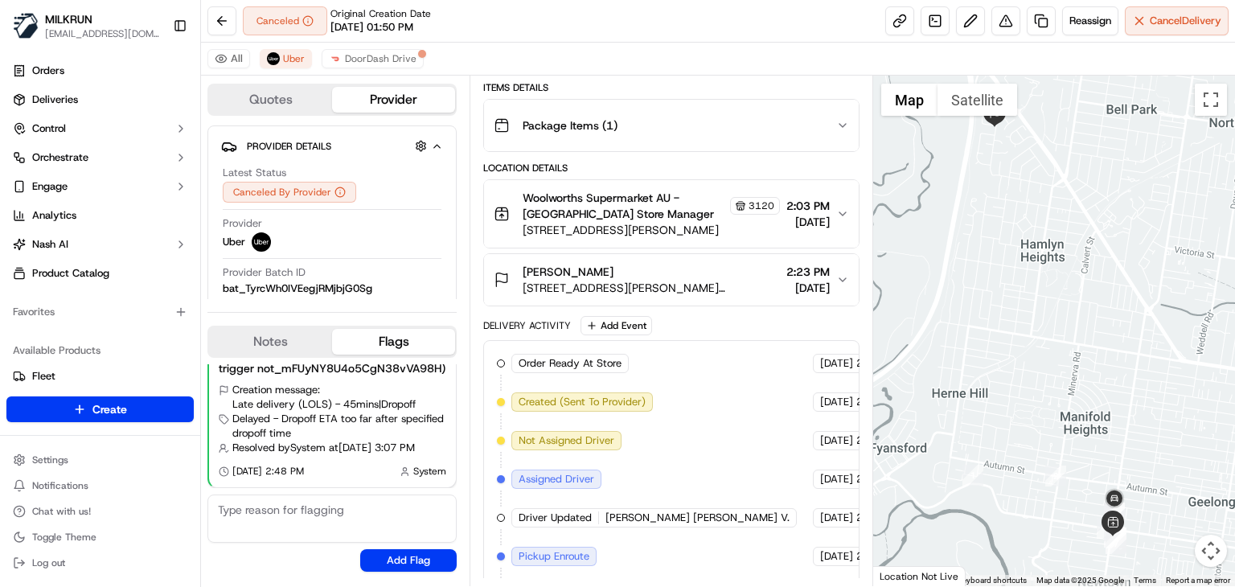
click at [840, 213] on icon "button" at bounding box center [842, 214] width 13 height 13
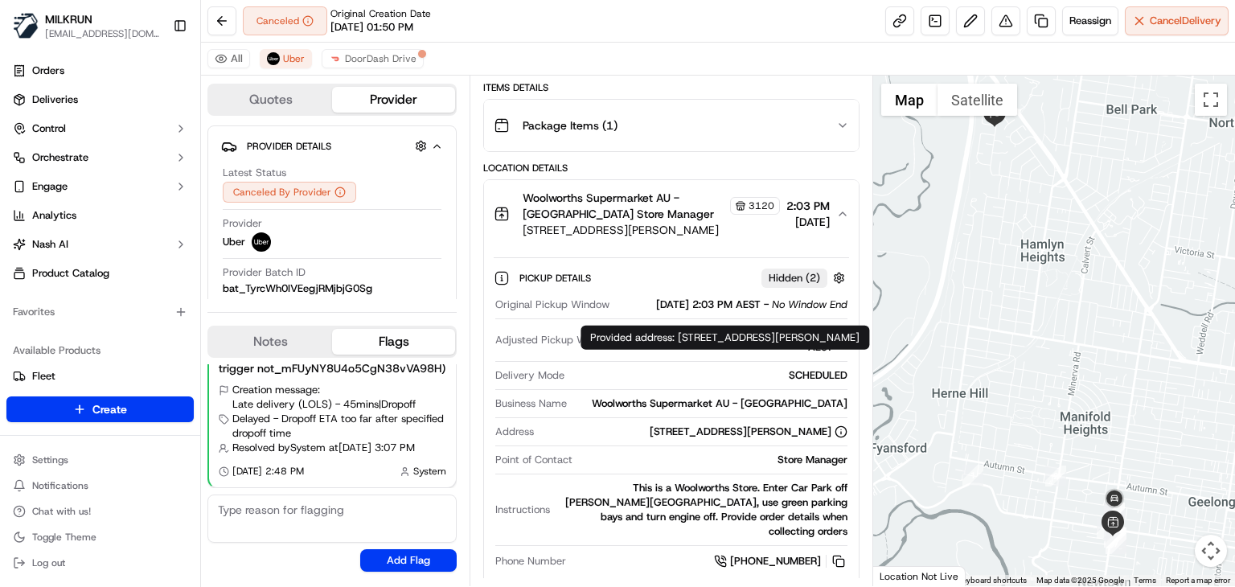
scroll to position [285, 0]
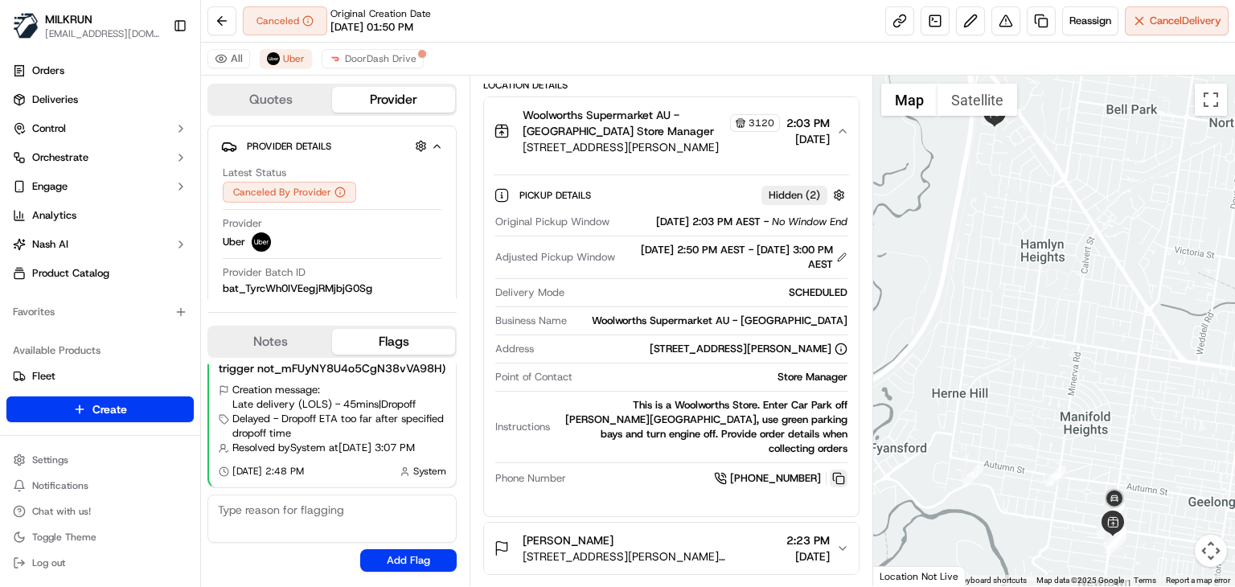
click at [837, 470] on button at bounding box center [839, 479] width 18 height 18
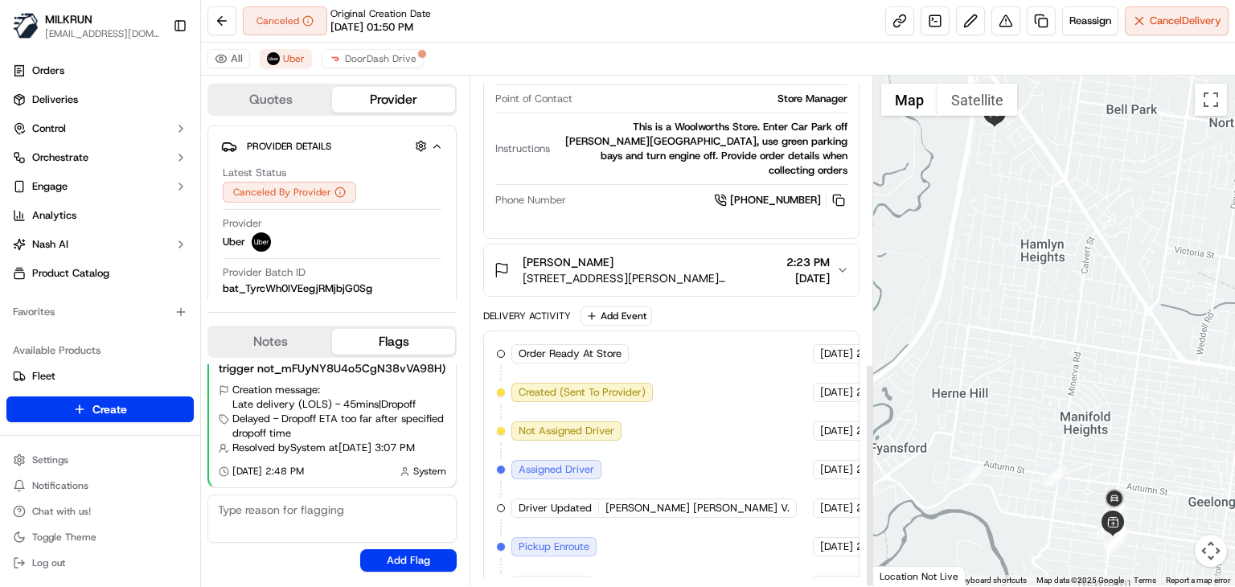
scroll to position [650, 0]
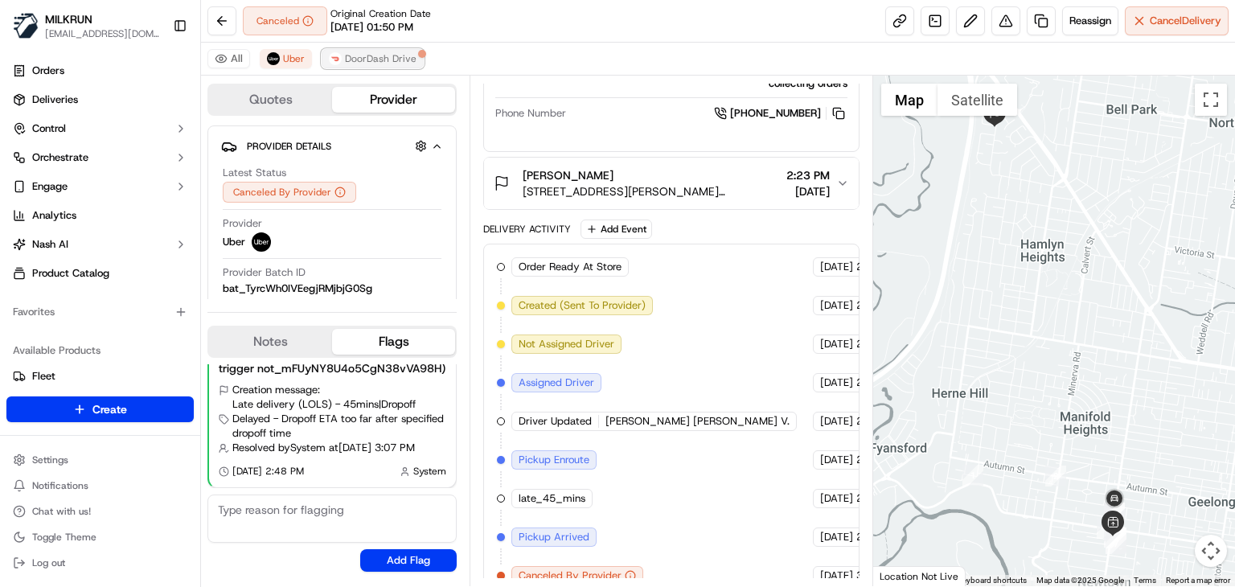
click at [394, 60] on span "DoorDash Drive" at bounding box center [381, 58] width 72 height 13
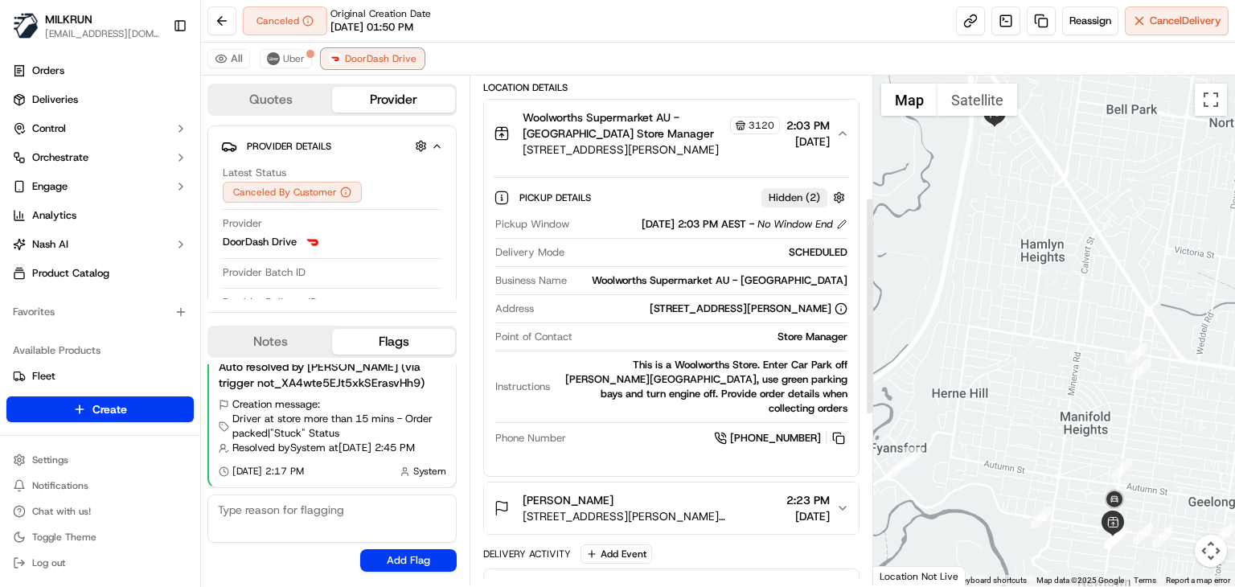
scroll to position [280, 0]
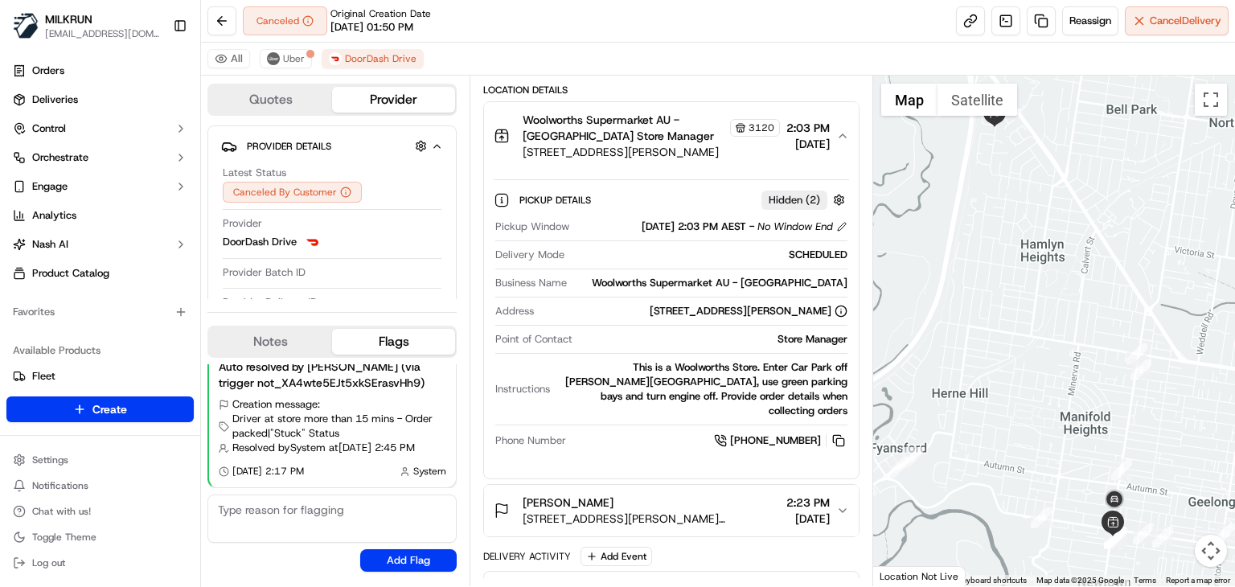
click at [582, 23] on div "Canceled Original Creation Date 09/15/2025 01:50 PM Reassign Cancel Delivery" at bounding box center [718, 21] width 1034 height 43
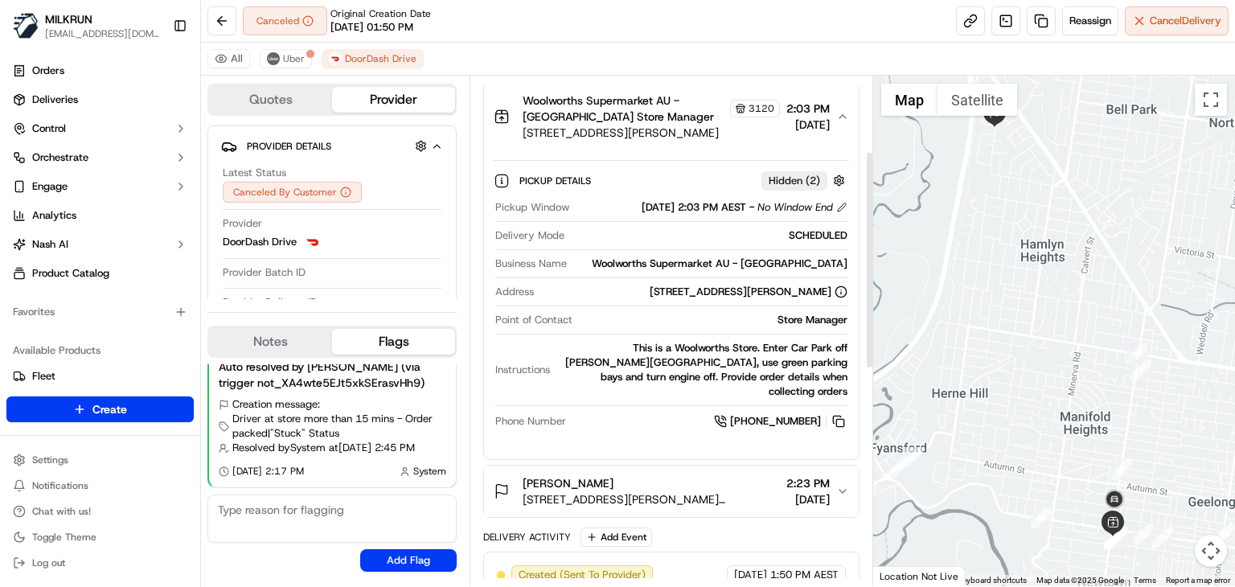
scroll to position [0, 0]
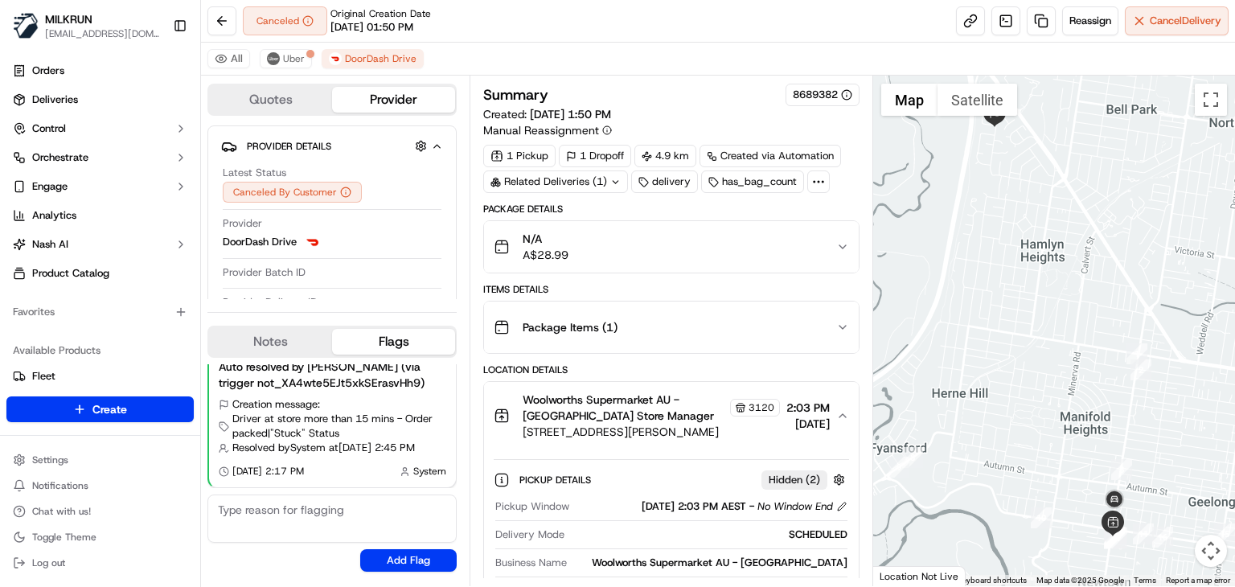
click at [623, 18] on div "Canceled Original Creation Date 09/15/2025 01:50 PM Reassign Cancel Delivery" at bounding box center [718, 21] width 1034 height 43
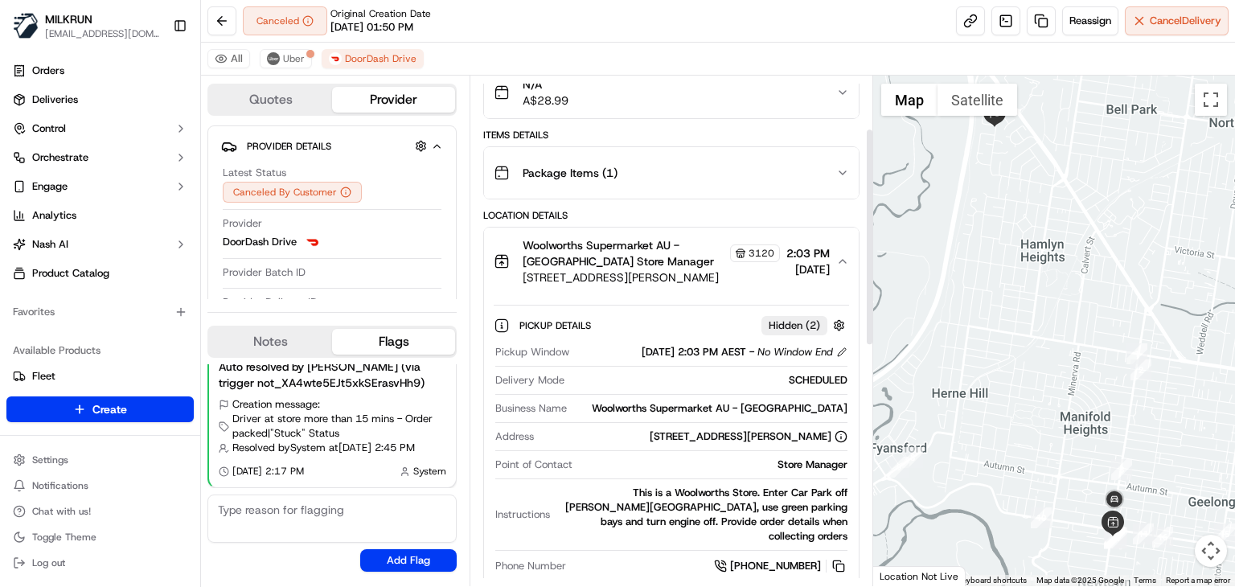
scroll to position [125, 0]
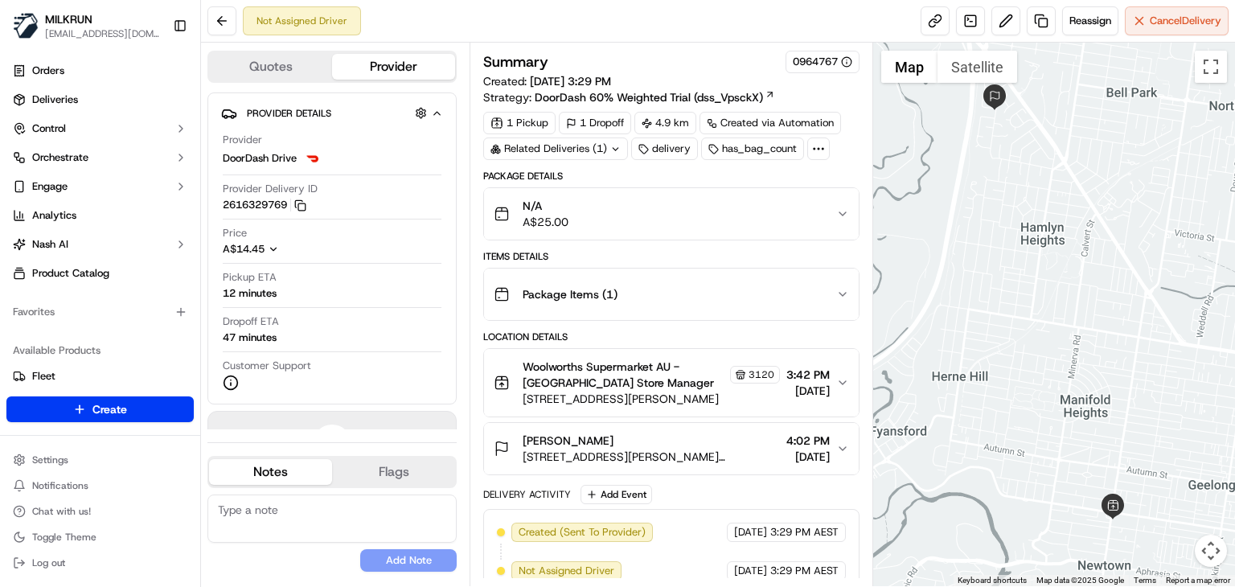
scroll to position [13, 0]
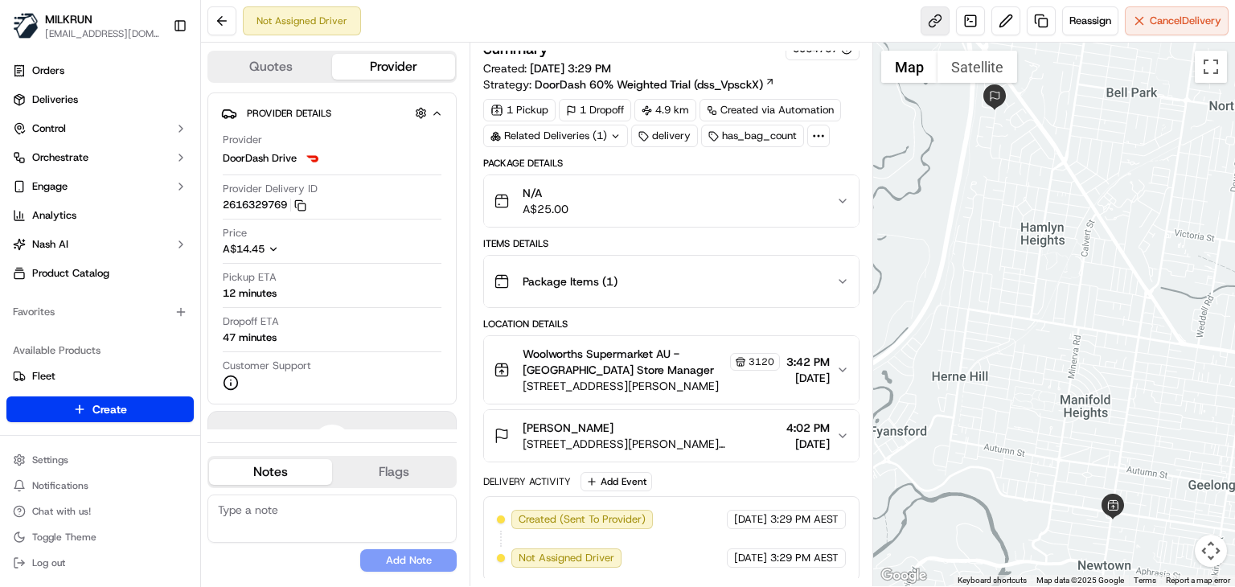
click at [927, 20] on link at bounding box center [935, 20] width 29 height 29
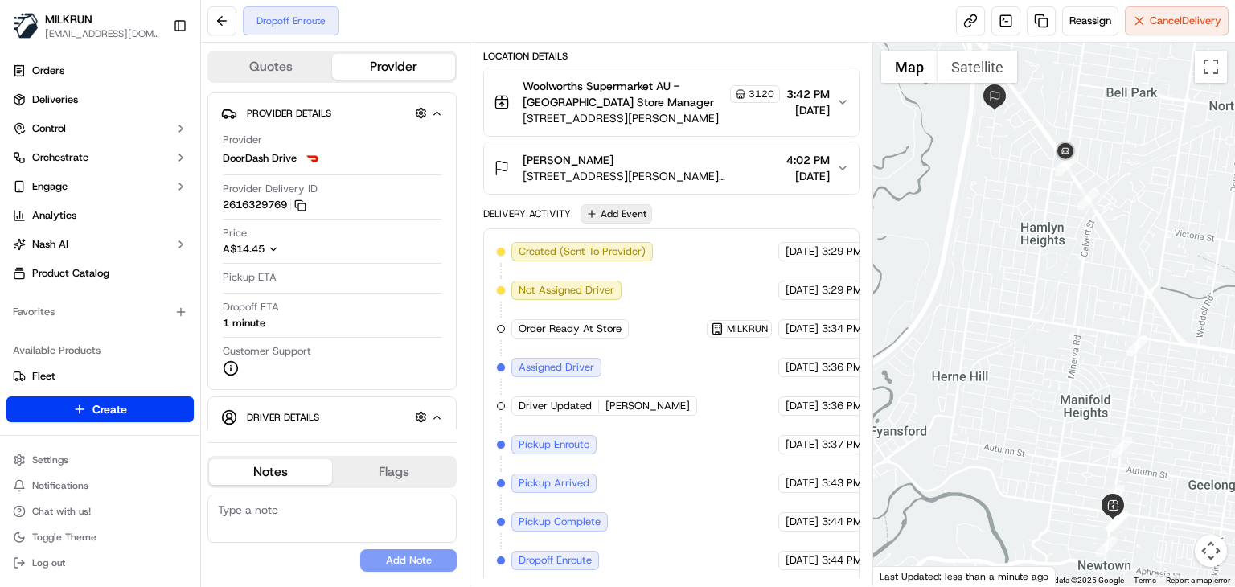
scroll to position [0, 0]
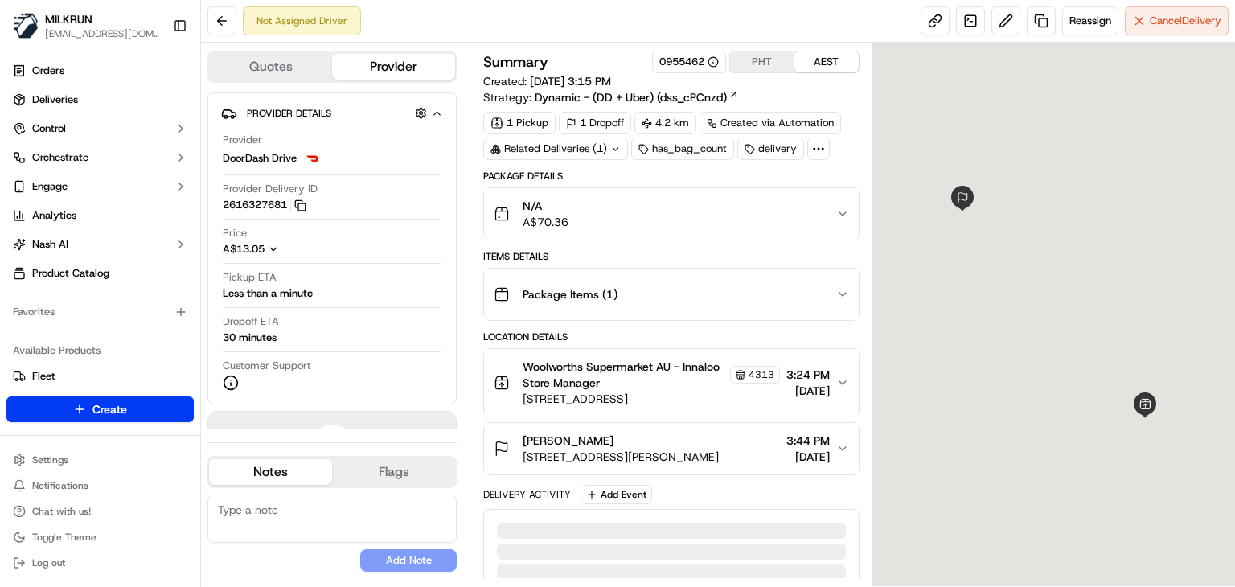
scroll to position [13, 0]
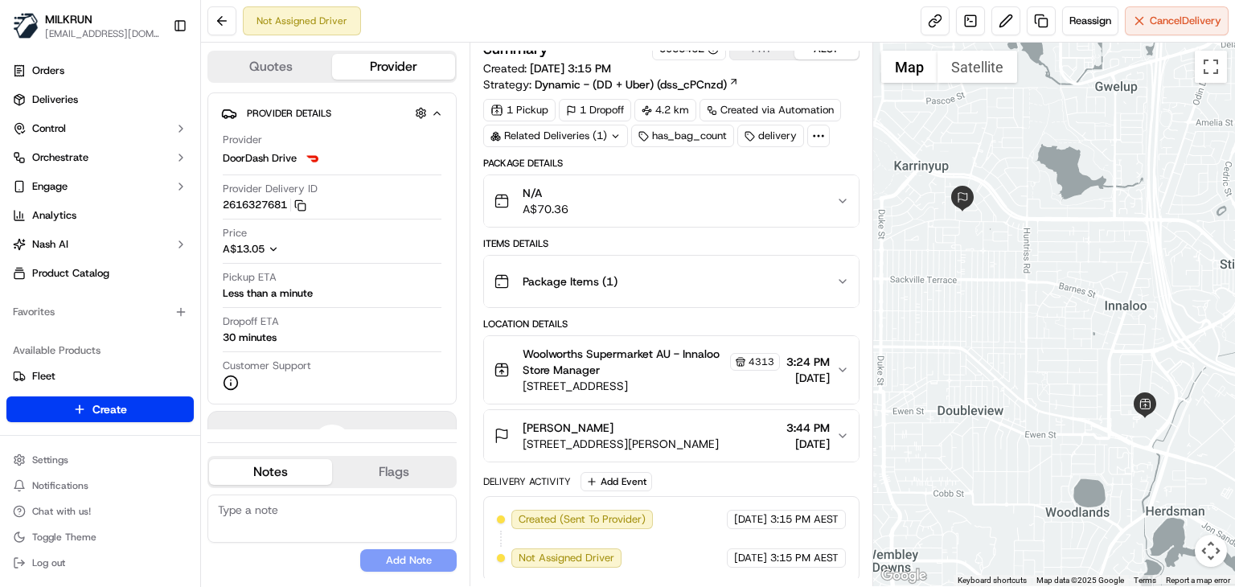
click at [836, 451] on button "Teagan Patterson 5A Klein St, Karrinyup, WA 6018, AU 3:44 PM 15/09/2025" at bounding box center [671, 435] width 375 height 51
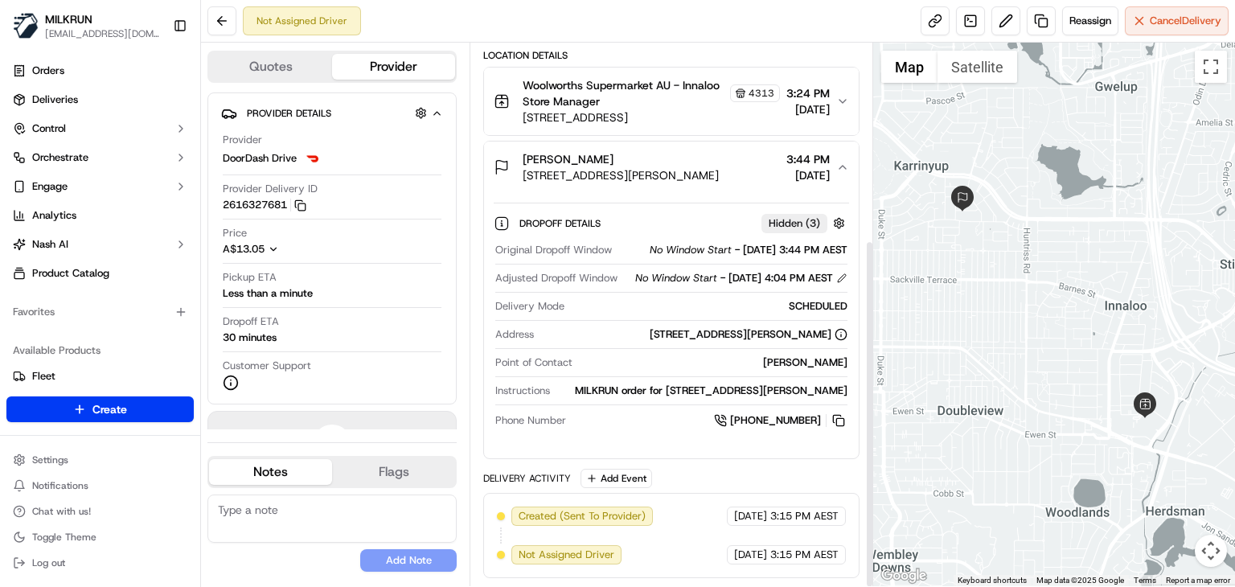
scroll to position [306, 0]
click at [840, 421] on button at bounding box center [839, 421] width 18 height 18
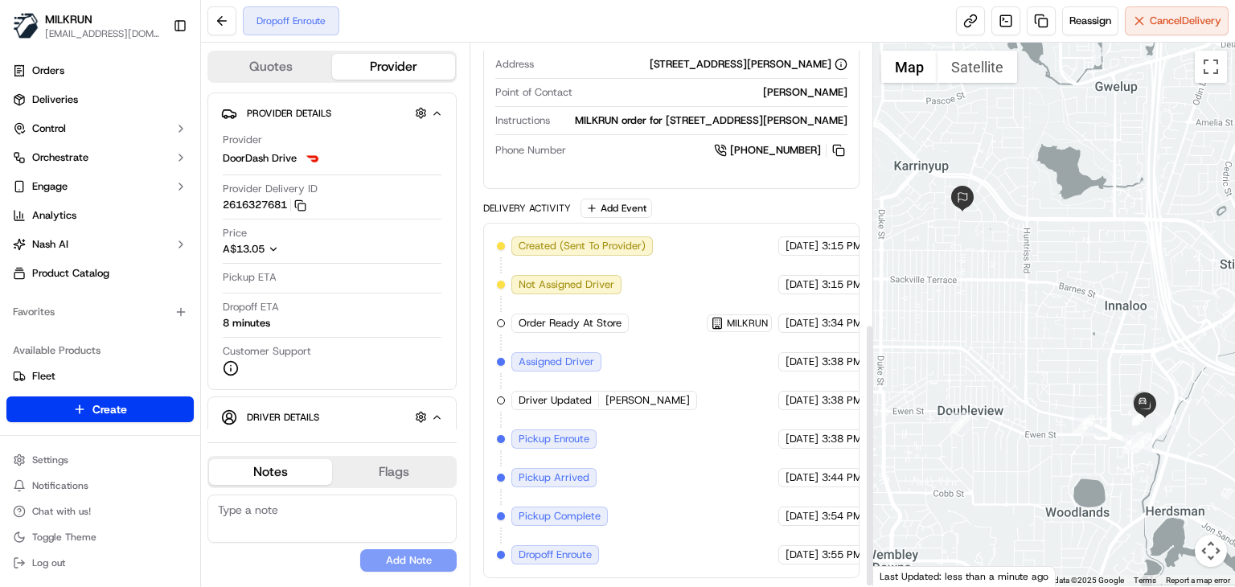
scroll to position [0, 0]
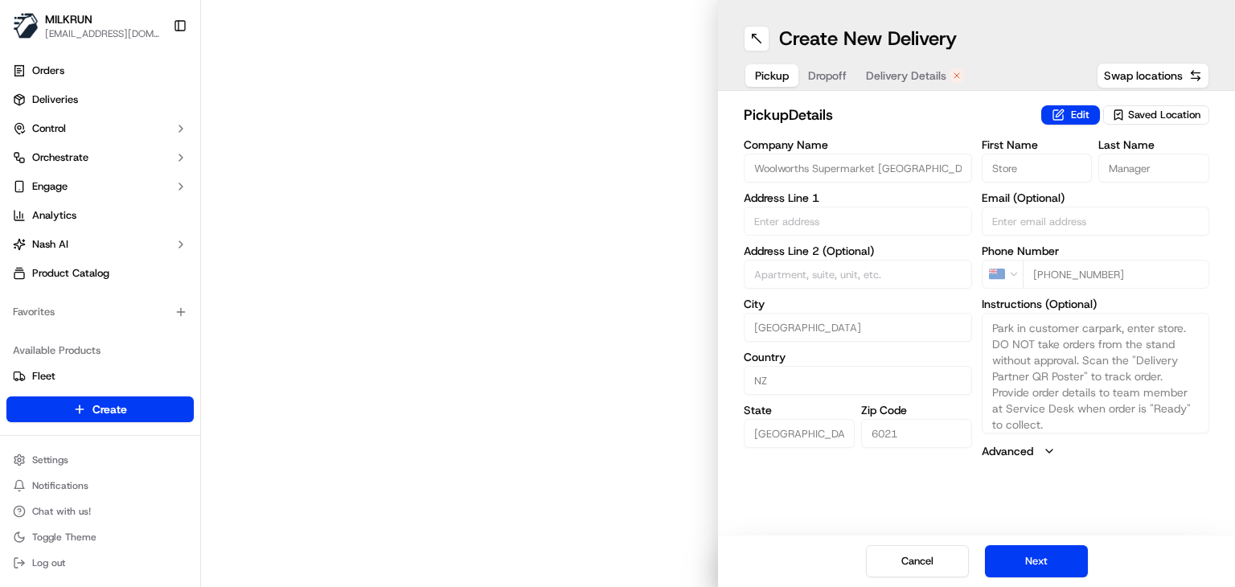
type input "[STREET_ADDRESS][PERSON_NAME]"
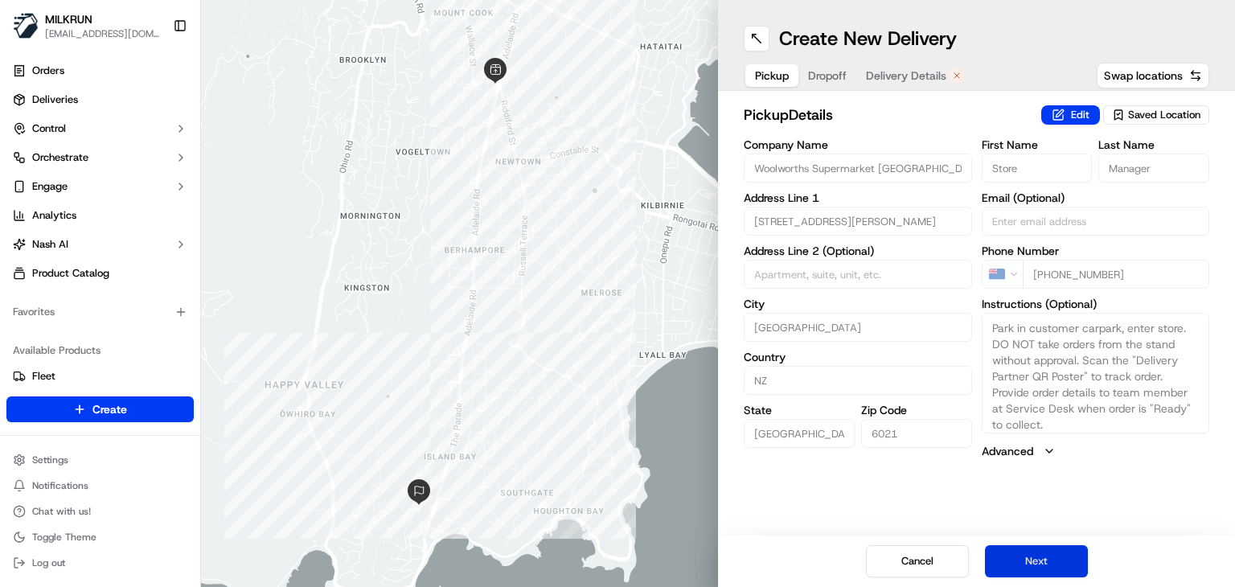
click at [1038, 557] on button "Next" at bounding box center [1036, 561] width 103 height 32
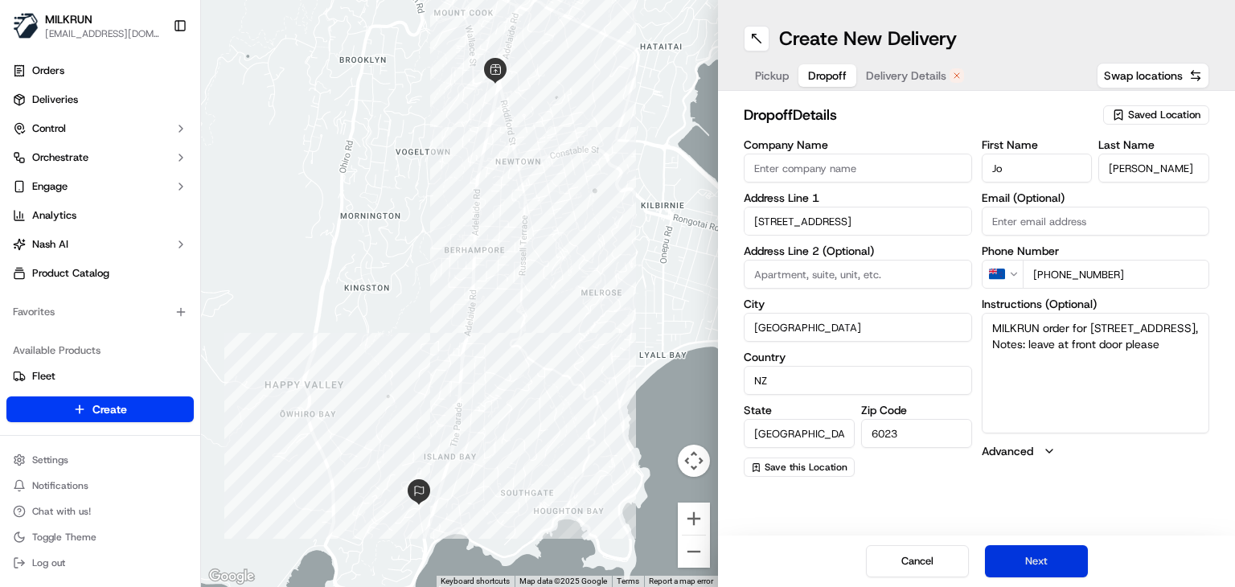
click at [1038, 557] on button "Next" at bounding box center [1036, 561] width 103 height 32
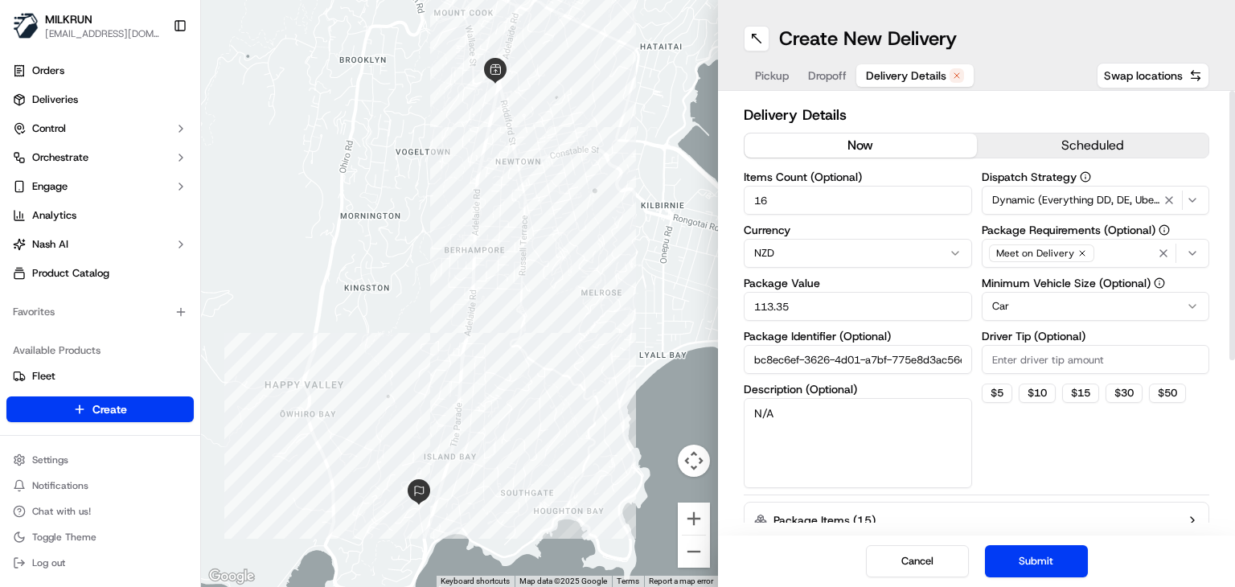
click at [869, 137] on button "now" at bounding box center [861, 146] width 232 height 24
click at [1059, 550] on button "Submit" at bounding box center [1036, 561] width 103 height 32
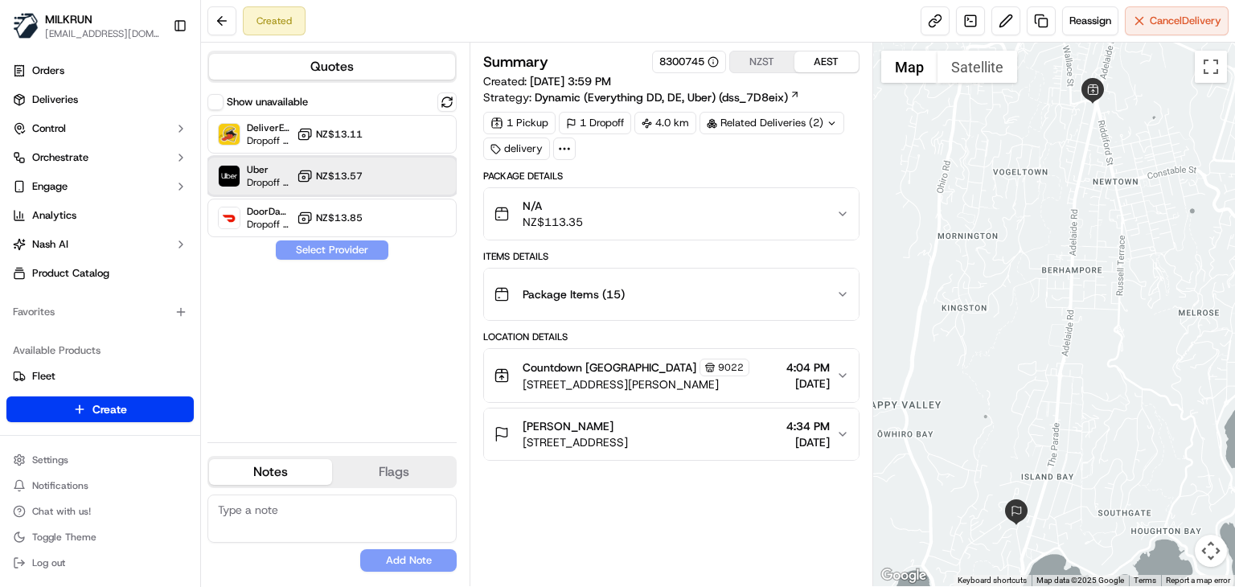
click at [385, 167] on div "Uber Dropoff ETA 35 minutes NZ$13.57" at bounding box center [332, 176] width 249 height 39
click at [351, 246] on button "Assign Provider" at bounding box center [332, 249] width 114 height 19
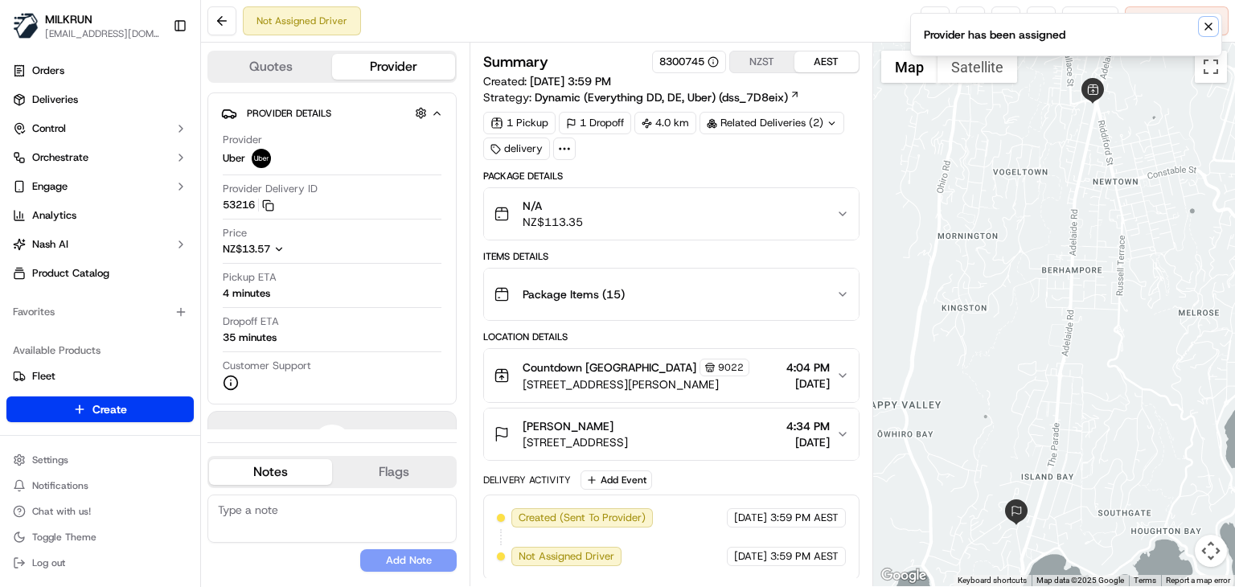
click at [1210, 24] on icon "Notifications (F8)" at bounding box center [1209, 26] width 6 height 6
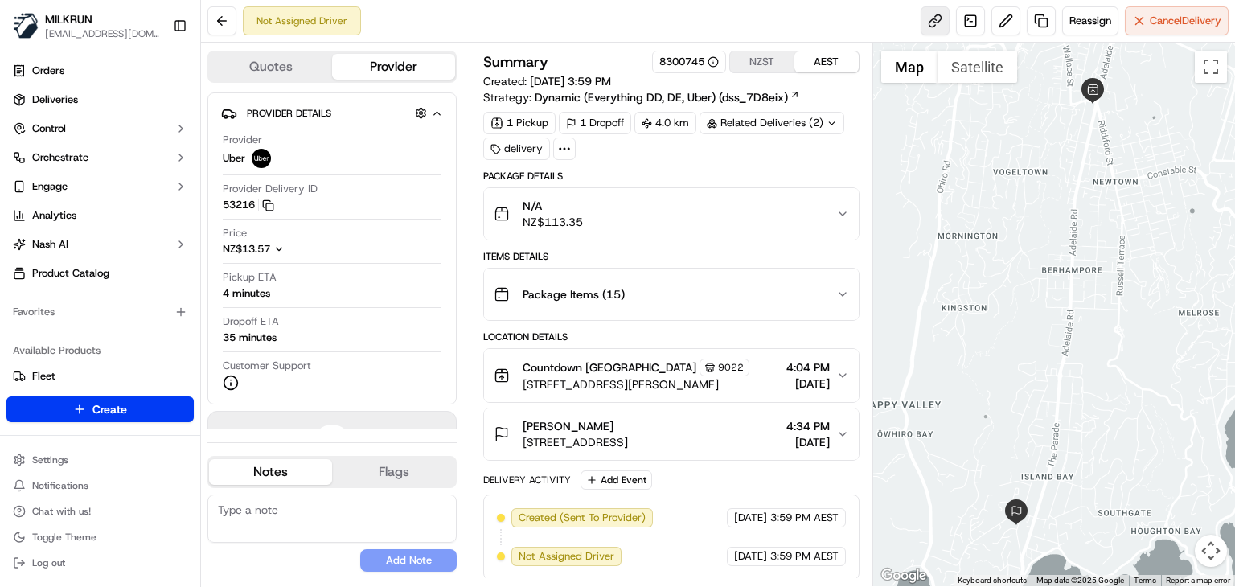
click at [930, 30] on link at bounding box center [935, 20] width 29 height 29
click at [235, 30] on button at bounding box center [222, 20] width 29 height 29
